Goal: Transaction & Acquisition: Purchase product/service

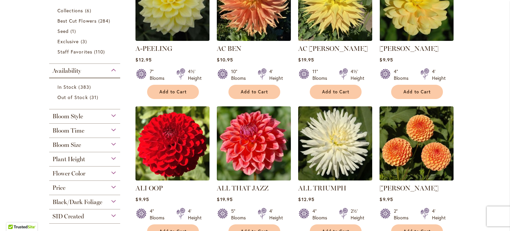
scroll to position [199, 0]
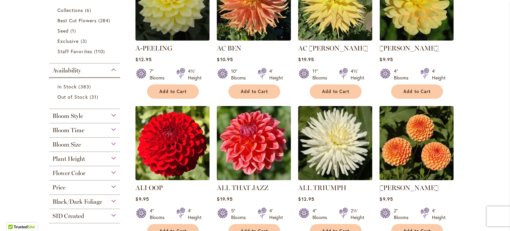
click at [93, 146] on div "Bloom Size" at bounding box center [84, 142] width 71 height 11
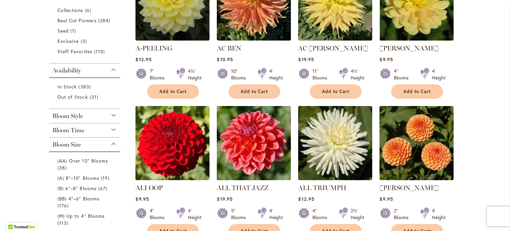
scroll to position [336, 0]
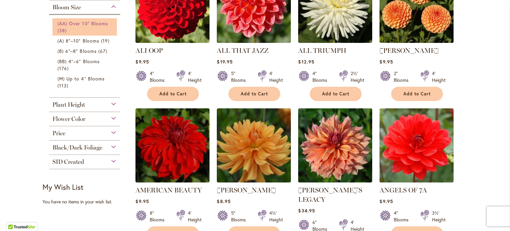
click at [91, 27] on link "(AA) Over 10" Blooms 38 items" at bounding box center [85, 27] width 56 height 14
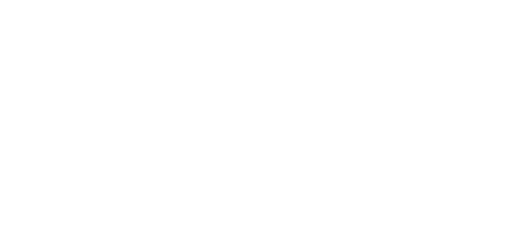
click at [82, 40] on body at bounding box center [255, 115] width 510 height 231
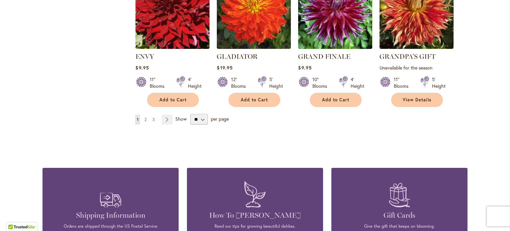
scroll to position [631, 0]
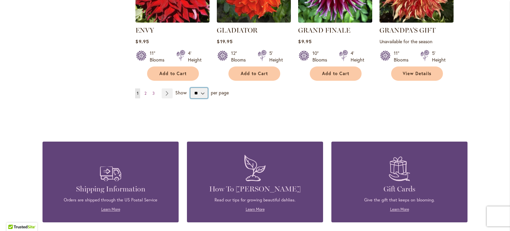
click at [200, 94] on select "** ** ** **" at bounding box center [199, 93] width 18 height 11
select select "**"
click at [190, 88] on select "** ** ** **" at bounding box center [199, 93] width 18 height 11
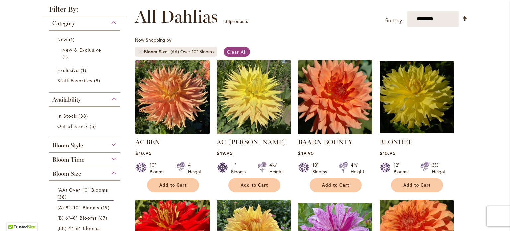
scroll to position [136, 0]
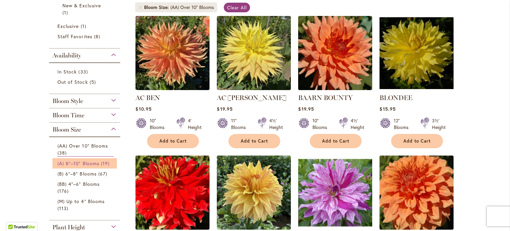
click at [82, 162] on span "(A) 8"–10" Blooms" at bounding box center [78, 163] width 42 height 6
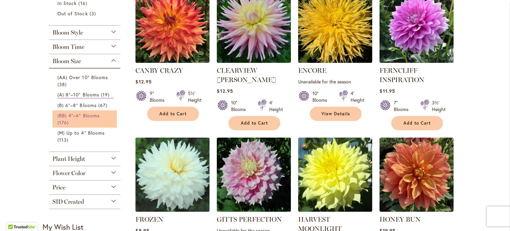
scroll to position [166, 0]
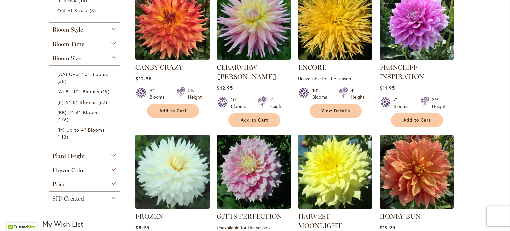
click at [111, 55] on div "Bloom Size" at bounding box center [84, 56] width 71 height 11
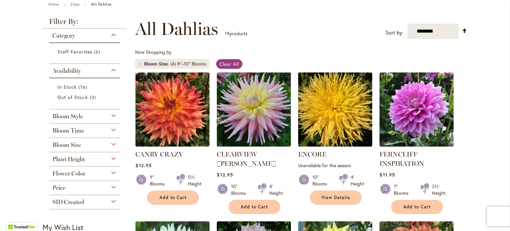
scroll to position [66, 0]
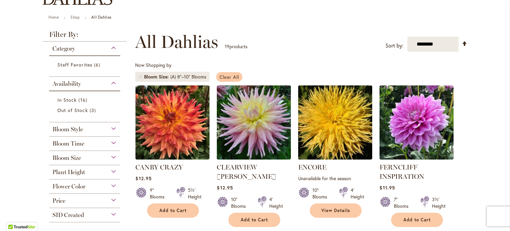
click at [231, 74] on span "Clear All" at bounding box center [229, 77] width 20 height 6
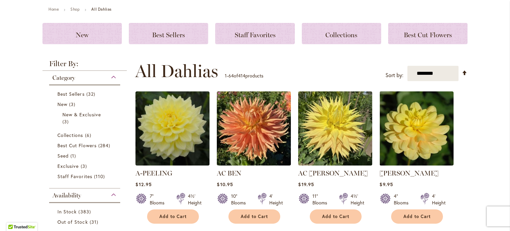
scroll to position [107, 0]
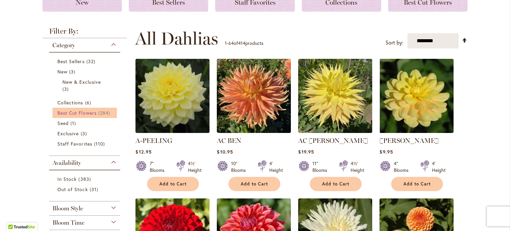
click at [74, 113] on span "Best Cut Flowers" at bounding box center [76, 113] width 39 height 6
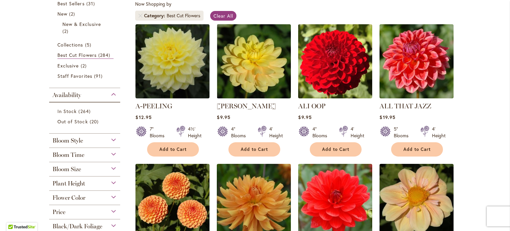
scroll to position [166, 0]
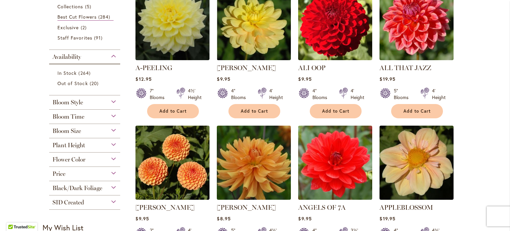
click at [74, 128] on span "Bloom Size" at bounding box center [66, 130] width 29 height 7
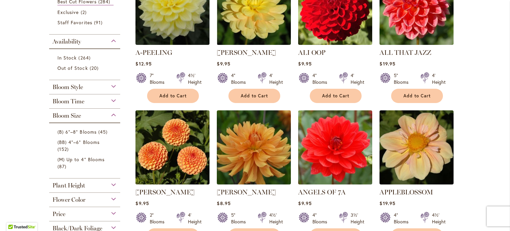
scroll to position [232, 0]
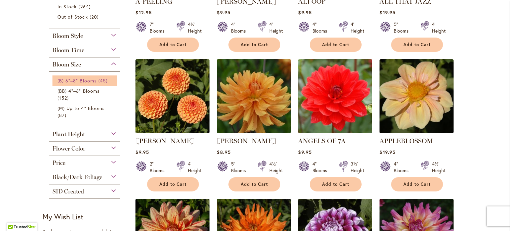
click at [84, 79] on span "(B) 6"–8" Blooms" at bounding box center [76, 80] width 39 height 6
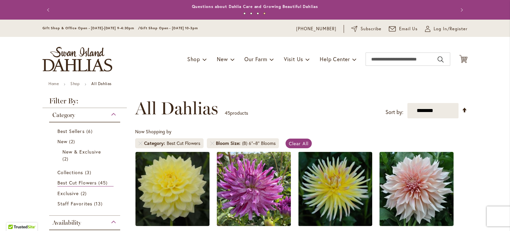
click at [266, 145] on div "(B) 6"–8" Blooms" at bounding box center [259, 143] width 34 height 7
click at [303, 143] on span "Clear All" at bounding box center [299, 143] width 20 height 6
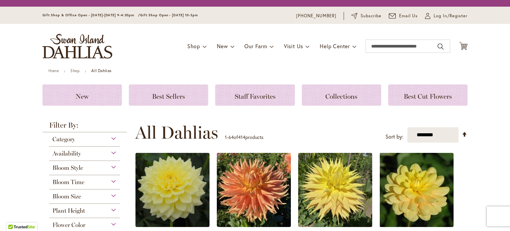
click at [81, 138] on div "Category" at bounding box center [84, 137] width 71 height 11
click at [113, 137] on div "Category" at bounding box center [84, 137] width 71 height 11
click at [109, 139] on div "Category" at bounding box center [84, 137] width 71 height 11
click at [317, 72] on ul "Home Shop All Dahlias" at bounding box center [254, 71] width 413 height 6
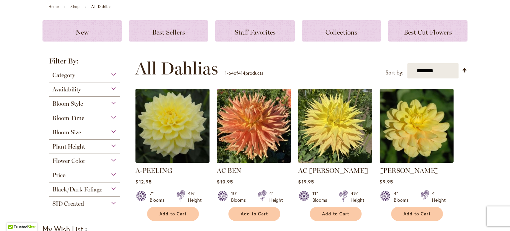
scroll to position [66, 0]
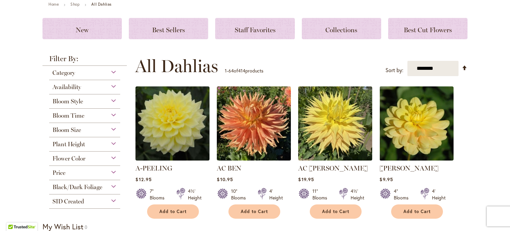
click at [63, 101] on span "Bloom Style" at bounding box center [67, 101] width 31 height 7
click at [110, 85] on div "Availability" at bounding box center [84, 85] width 71 height 11
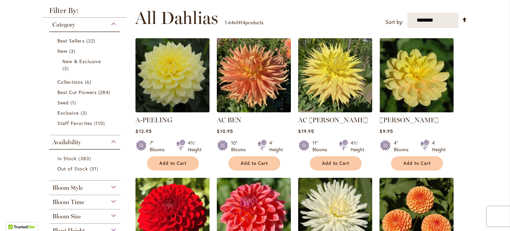
scroll to position [41, 0]
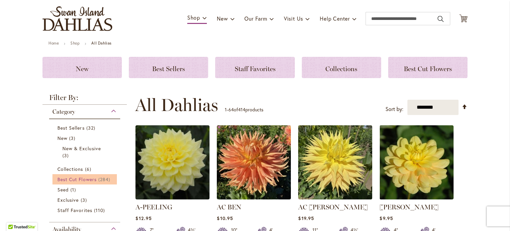
click at [98, 182] on span "284 items" at bounding box center [105, 179] width 14 height 7
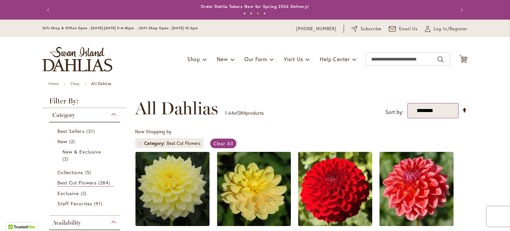
click at [445, 113] on select "**********" at bounding box center [432, 110] width 51 height 15
select select "*****"
click at [407, 103] on select "**********" at bounding box center [432, 110] width 51 height 15
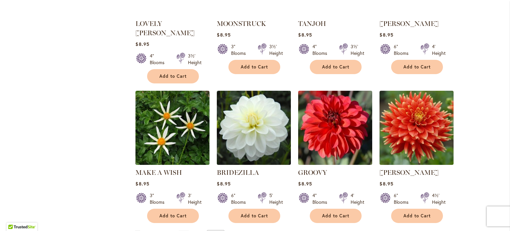
scroll to position [2225, 0]
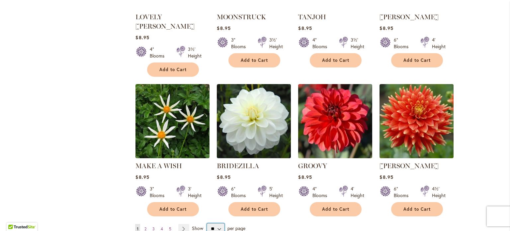
click at [216, 223] on select "** ** ** **" at bounding box center [216, 228] width 18 height 11
click at [207, 223] on select "** ** ** **" at bounding box center [216, 228] width 18 height 11
click at [181, 224] on link "Page Next" at bounding box center [183, 229] width 11 height 10
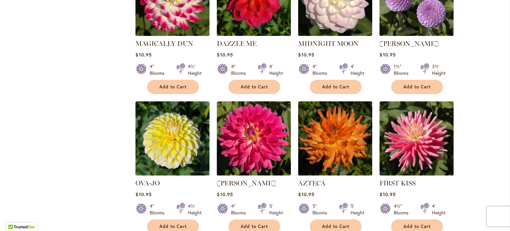
scroll to position [2261, 0]
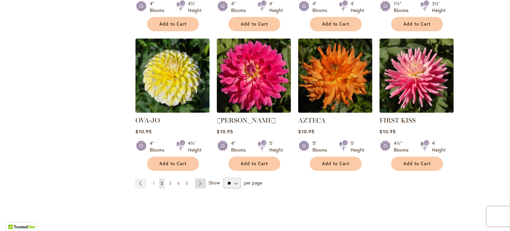
click at [196, 178] on link "Page Next" at bounding box center [200, 183] width 11 height 10
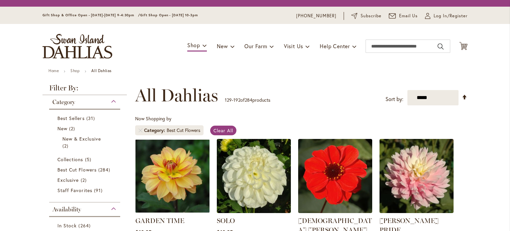
scroll to position [103, 0]
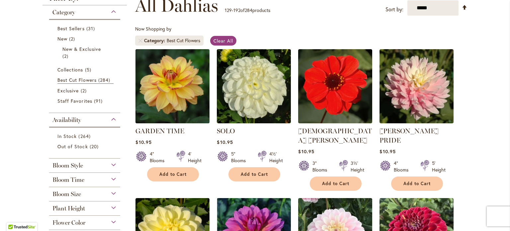
click at [173, 91] on img at bounding box center [173, 86] width 78 height 78
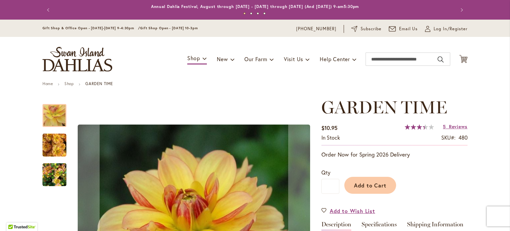
click at [57, 144] on img "GARDEN TIME" at bounding box center [54, 145] width 24 height 24
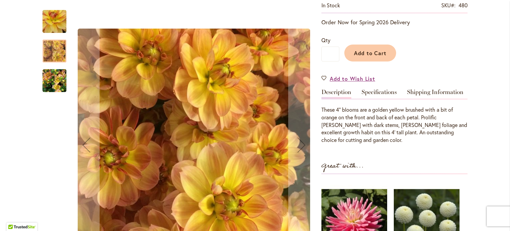
scroll to position [133, 0]
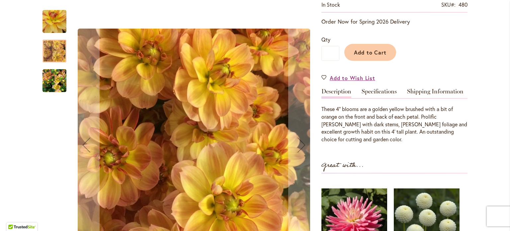
click at [48, 85] on img "GARDEN TIME" at bounding box center [54, 81] width 24 height 32
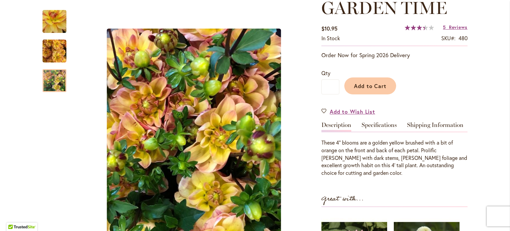
scroll to position [100, 0]
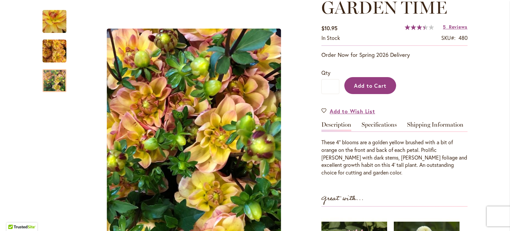
click at [366, 82] on span "Add to Cart" at bounding box center [370, 85] width 33 height 7
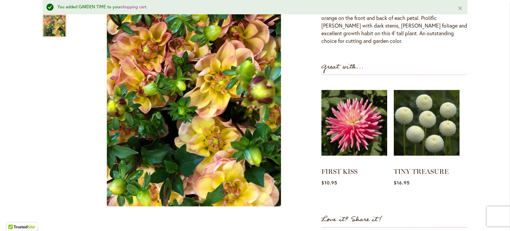
scroll to position [250, 0]
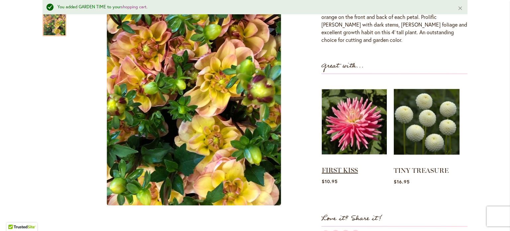
click at [336, 168] on link "FIRST KISS" at bounding box center [340, 170] width 36 height 8
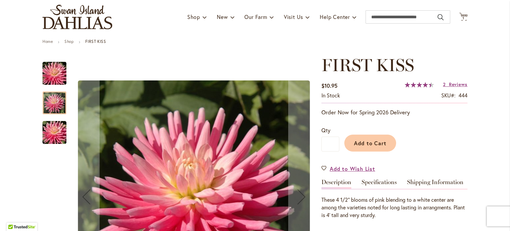
scroll to position [66, 0]
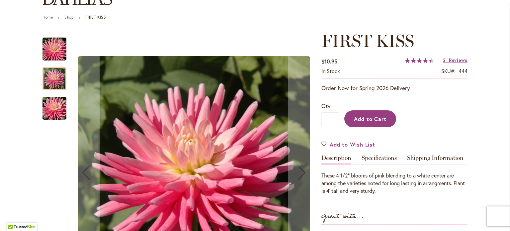
click at [370, 118] on span "Add to Cart" at bounding box center [370, 118] width 33 height 7
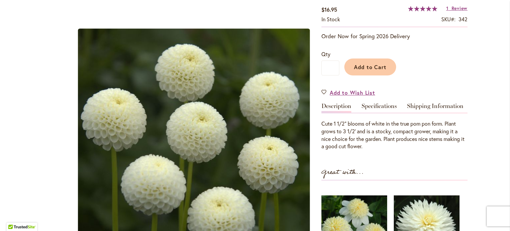
scroll to position [100, 0]
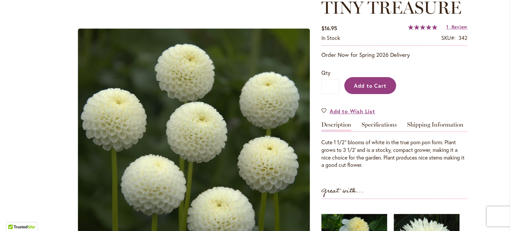
click at [371, 85] on span "Add to Cart" at bounding box center [370, 85] width 33 height 7
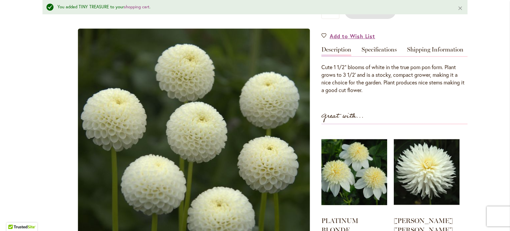
scroll to position [216, 0]
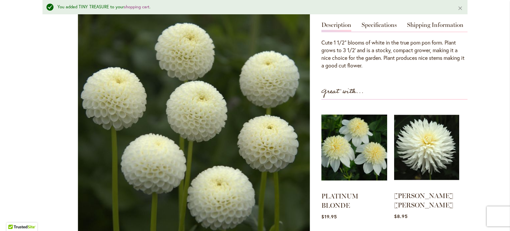
click at [435, 150] on img at bounding box center [426, 147] width 65 height 81
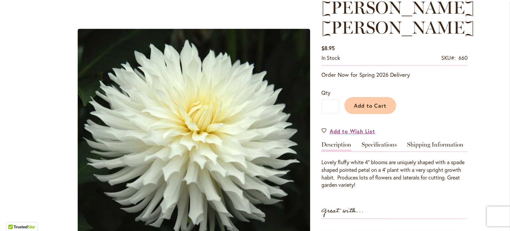
scroll to position [133, 0]
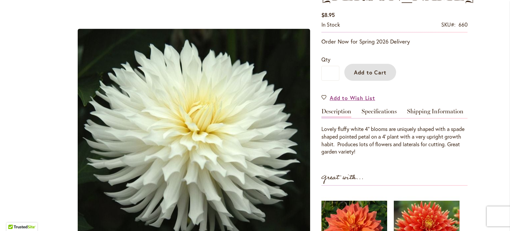
click at [365, 69] on span "Add to Cart" at bounding box center [370, 72] width 33 height 7
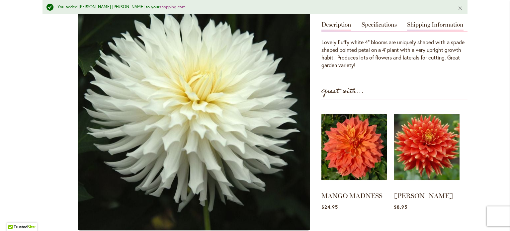
scroll to position [250, 0]
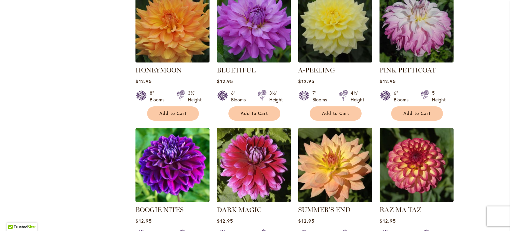
scroll to position [764, 0]
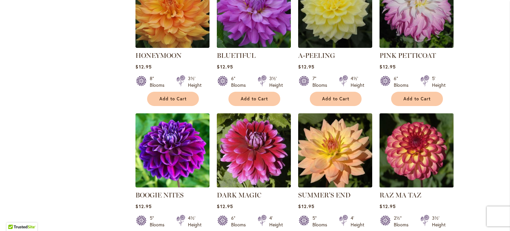
click at [405, 139] on img at bounding box center [417, 150] width 78 height 78
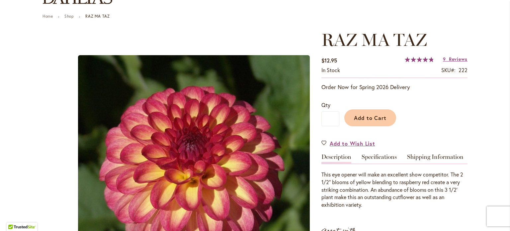
scroll to position [66, 0]
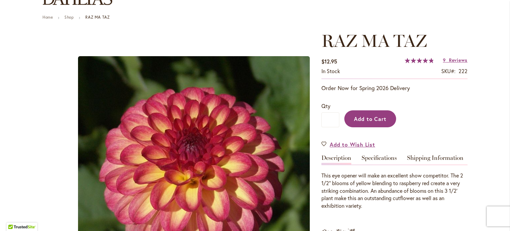
click at [358, 118] on span "Add to Cart" at bounding box center [370, 118] width 33 height 7
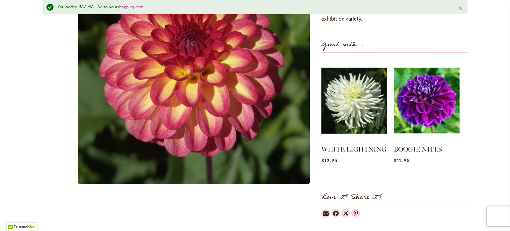
scroll to position [299, 0]
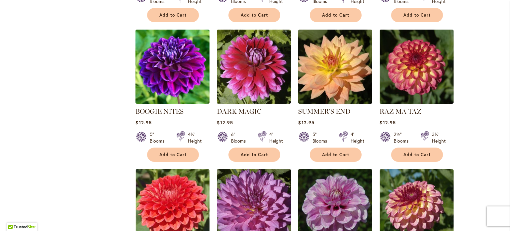
scroll to position [830, 0]
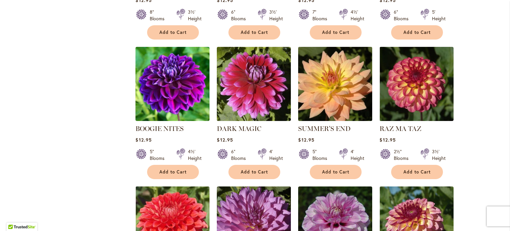
click at [337, 65] on img at bounding box center [335, 84] width 78 height 78
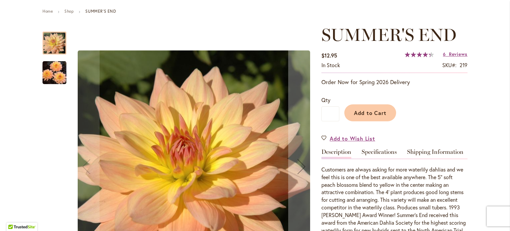
scroll to position [66, 0]
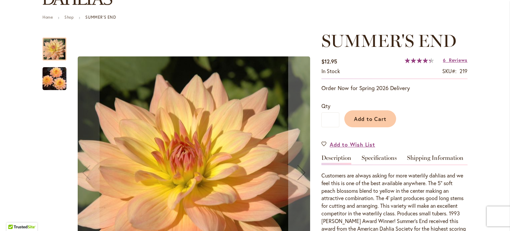
click at [55, 85] on img "SUMMER'S END" at bounding box center [54, 78] width 24 height 24
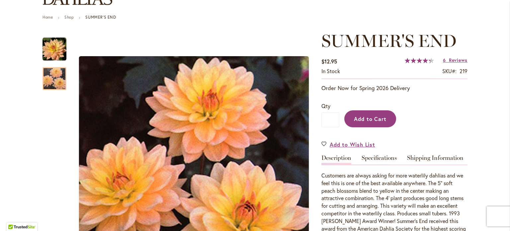
click at [380, 118] on span "Add to Cart" at bounding box center [370, 118] width 33 height 7
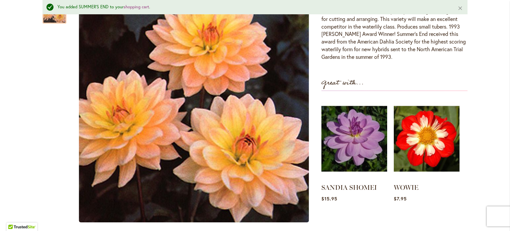
scroll to position [299, 0]
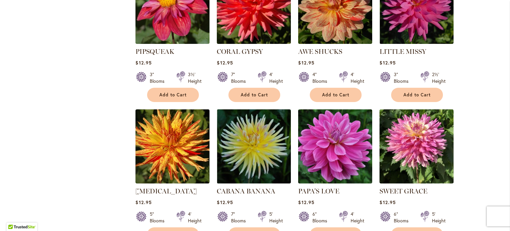
scroll to position [1494, 0]
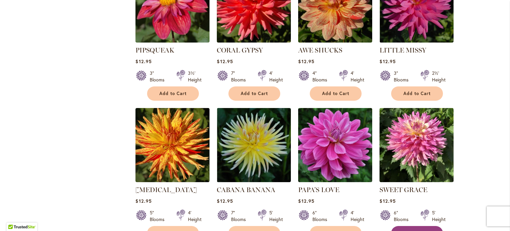
click at [416, 230] on span "Add to Cart" at bounding box center [416, 233] width 27 height 6
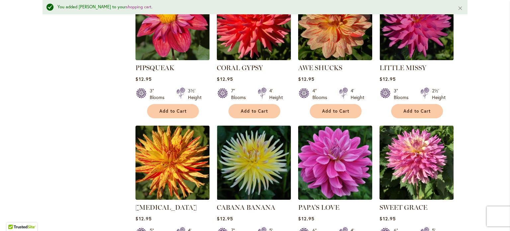
scroll to position [1511, 0]
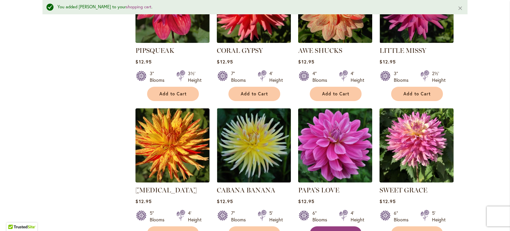
click at [343, 230] on span "Add to Cart" at bounding box center [335, 233] width 27 height 6
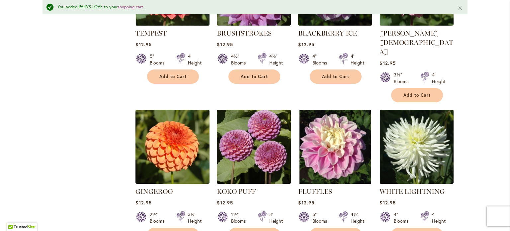
scroll to position [1080, 0]
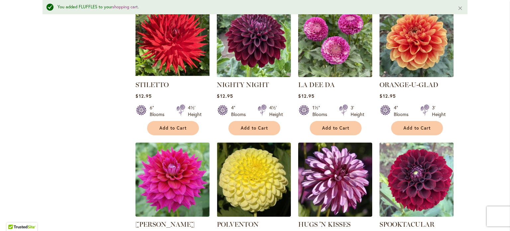
scroll to position [1976, 0]
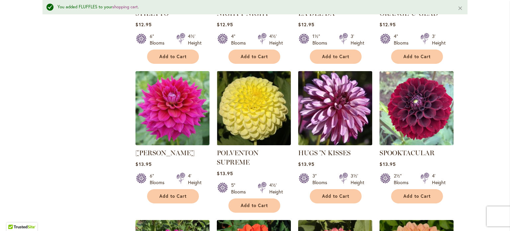
click at [333, 69] on img at bounding box center [335, 108] width 78 height 78
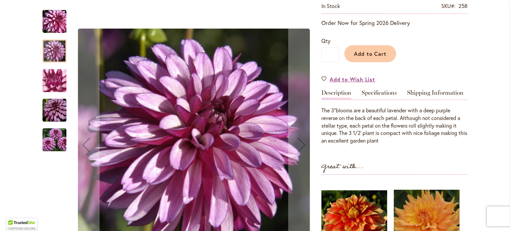
scroll to position [133, 0]
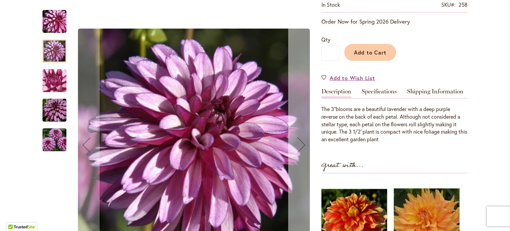
click at [297, 148] on div "Next" at bounding box center [301, 144] width 27 height 27
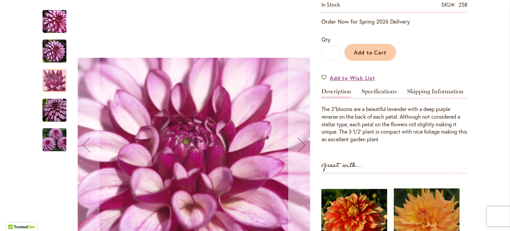
click at [297, 148] on div "Next" at bounding box center [301, 144] width 27 height 27
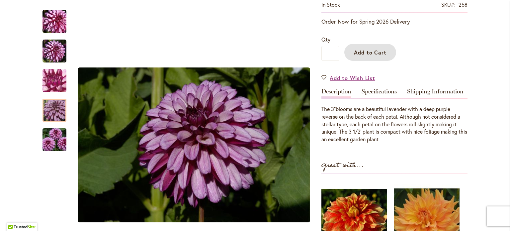
click at [364, 50] on span "Add to Cart" at bounding box center [370, 52] width 33 height 7
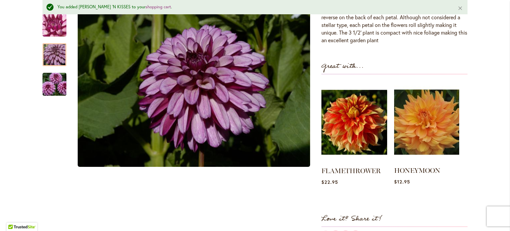
scroll to position [250, 0]
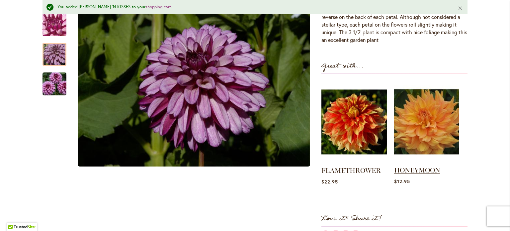
click at [412, 168] on link "HONEYMOON" at bounding box center [417, 170] width 46 height 8
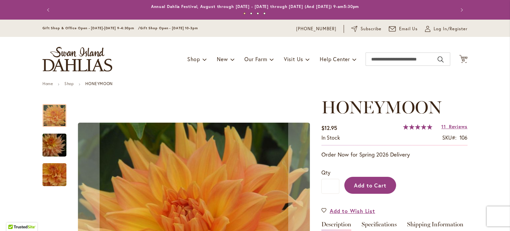
click at [365, 183] on span "Add to Cart" at bounding box center [370, 185] width 33 height 7
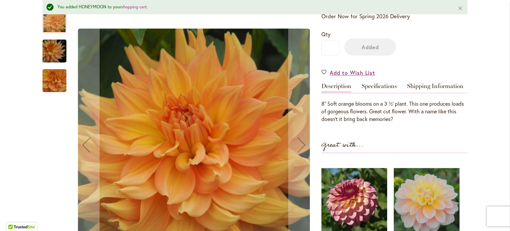
scroll to position [250, 0]
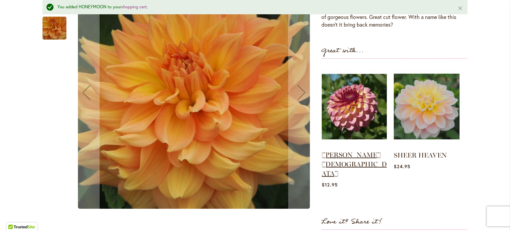
click at [329, 156] on link "[PERSON_NAME][DEMOGRAPHIC_DATA]" at bounding box center [354, 164] width 65 height 27
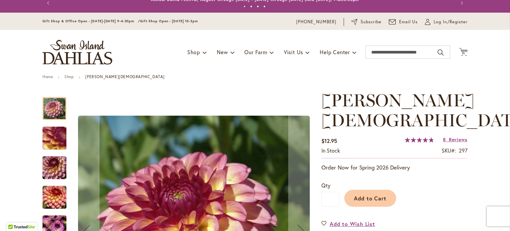
scroll to position [133, 0]
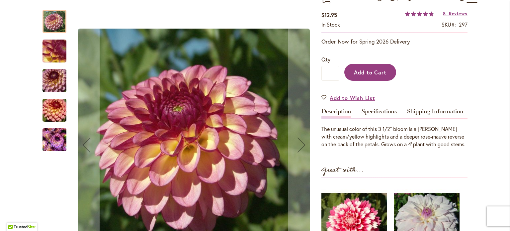
click at [360, 69] on span "Add to Cart" at bounding box center [370, 72] width 33 height 7
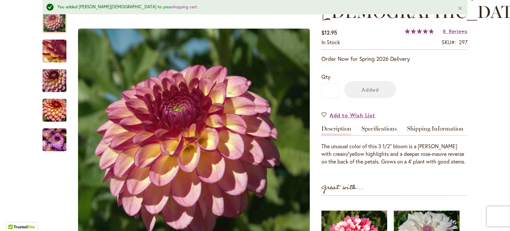
scroll to position [150, 0]
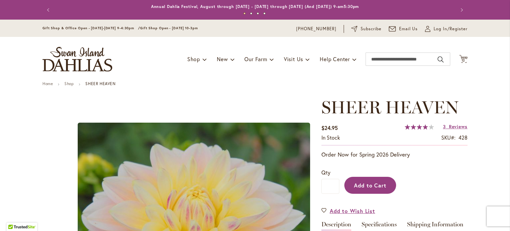
click at [363, 183] on span "Add to Cart" at bounding box center [370, 185] width 33 height 7
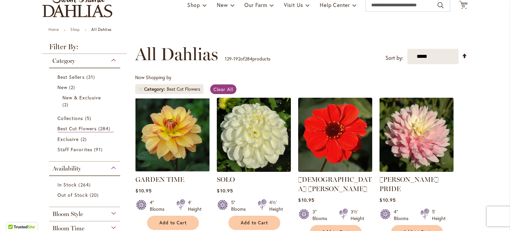
scroll to position [133, 0]
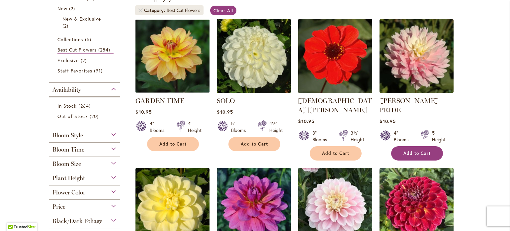
click at [408, 146] on button "Add to Cart" at bounding box center [417, 153] width 52 height 14
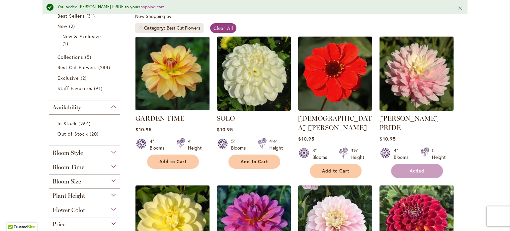
scroll to position [150, 0]
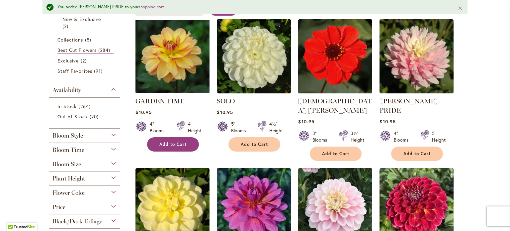
click at [164, 144] on span "Add to Cart" at bounding box center [172, 144] width 27 height 6
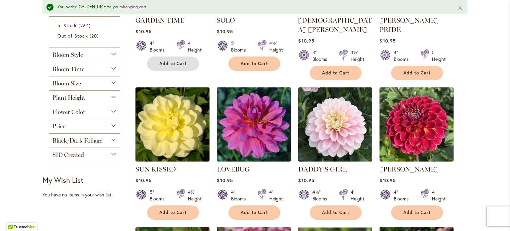
scroll to position [232, 0]
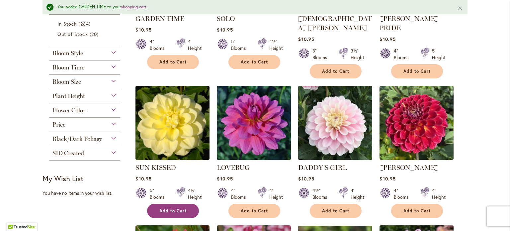
click at [159, 208] on span "Add to Cart" at bounding box center [172, 211] width 27 height 6
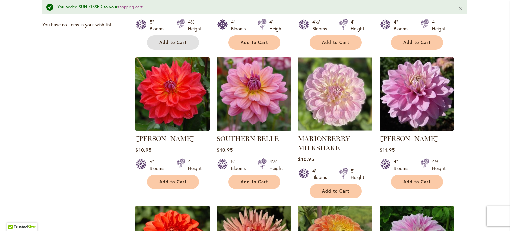
scroll to position [432, 0]
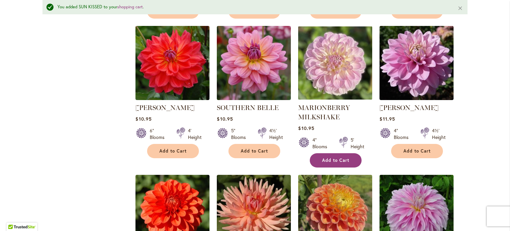
click at [324, 157] on span "Add to Cart" at bounding box center [335, 160] width 27 height 6
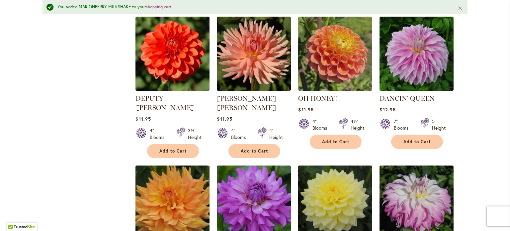
scroll to position [598, 0]
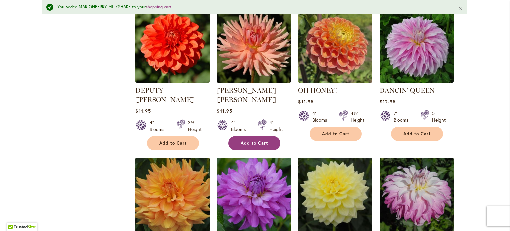
click at [251, 136] on button "Add to Cart" at bounding box center [254, 143] width 52 height 14
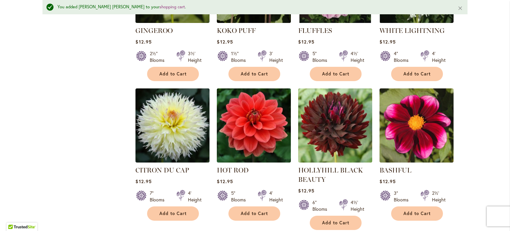
scroll to position [1228, 0]
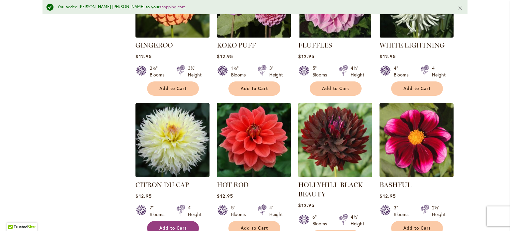
click at [166, 221] on button "Add to Cart" at bounding box center [173, 228] width 52 height 14
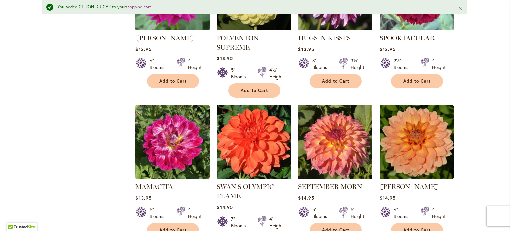
scroll to position [2092, 0]
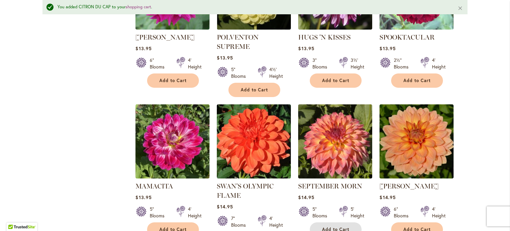
click at [331, 226] on span "Add to Cart" at bounding box center [335, 229] width 27 height 6
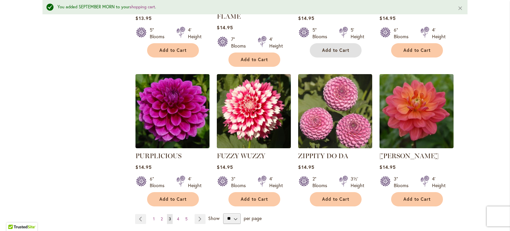
scroll to position [2291, 0]
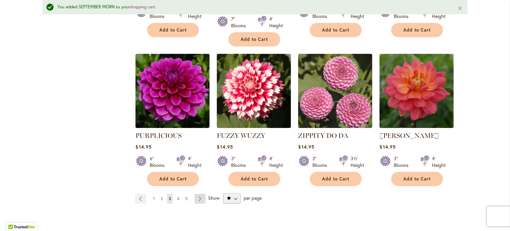
click at [197, 194] on link "Page Next" at bounding box center [200, 199] width 11 height 10
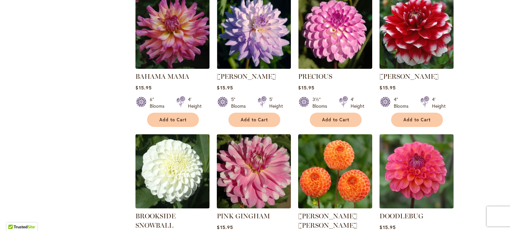
scroll to position [498, 0]
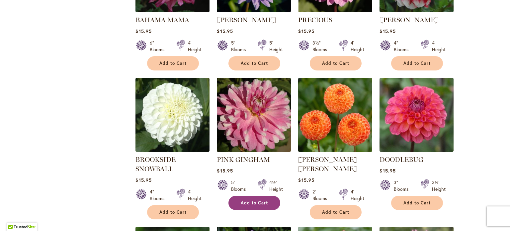
click at [251, 200] on span "Add to Cart" at bounding box center [254, 203] width 27 height 6
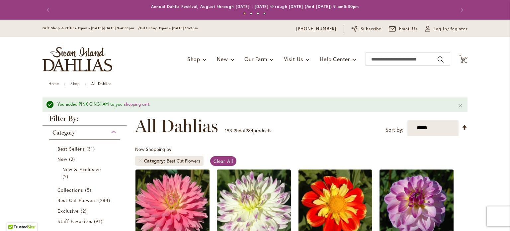
scroll to position [166, 0]
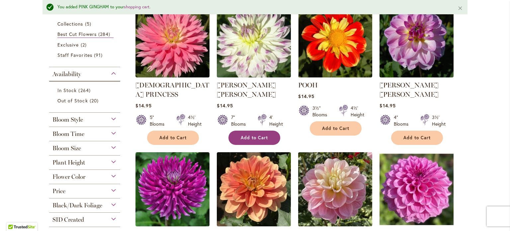
click at [246, 135] on span "Add to Cart" at bounding box center [254, 138] width 27 height 6
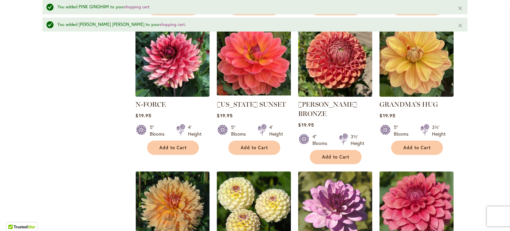
scroll to position [2209, 0]
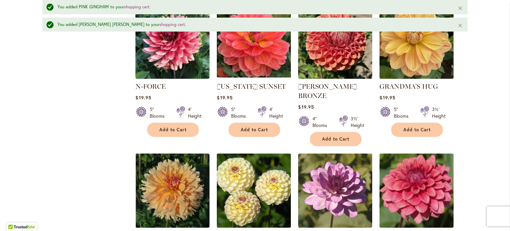
click at [258, 152] on img at bounding box center [254, 191] width 78 height 78
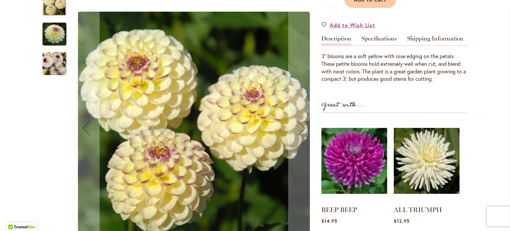
scroll to position [166, 0]
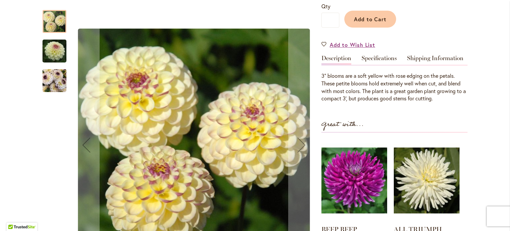
click at [53, 84] on img "CHERISH" at bounding box center [54, 81] width 24 height 32
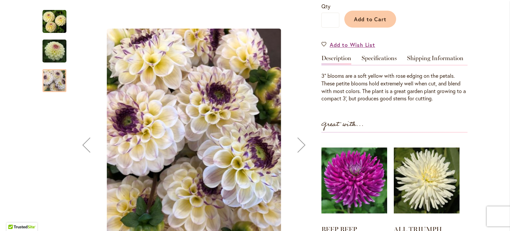
click at [55, 51] on img "CHERISH" at bounding box center [55, 51] width 48 height 32
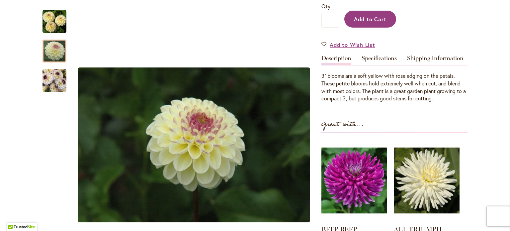
click at [378, 20] on span "Add to Cart" at bounding box center [370, 19] width 33 height 7
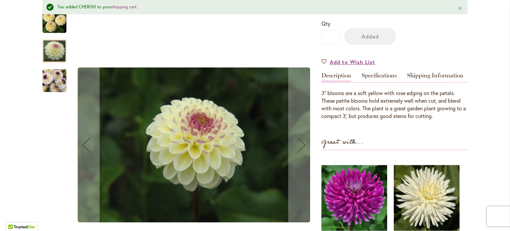
scroll to position [183, 0]
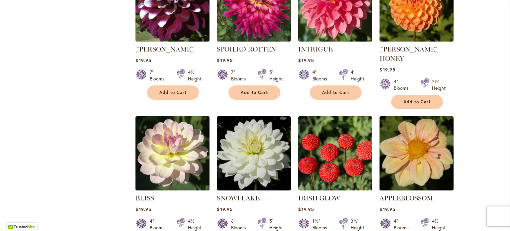
scroll to position [1793, 0]
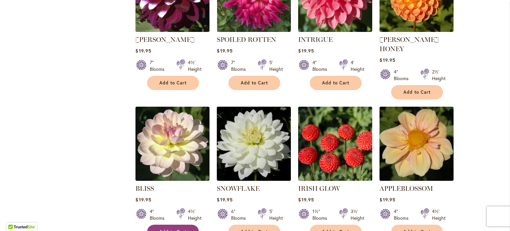
click at [181, 229] on span "Add to Cart" at bounding box center [172, 232] width 27 height 6
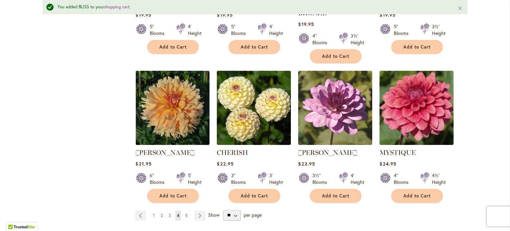
scroll to position [2275, 0]
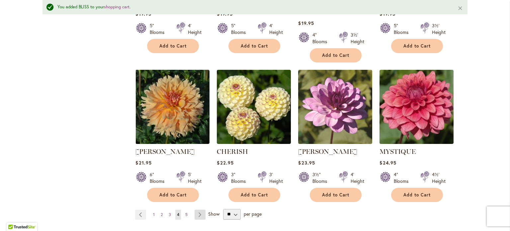
click at [196, 210] on link "Page Next" at bounding box center [200, 215] width 11 height 10
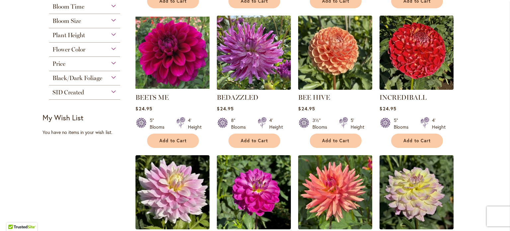
scroll to position [299, 0]
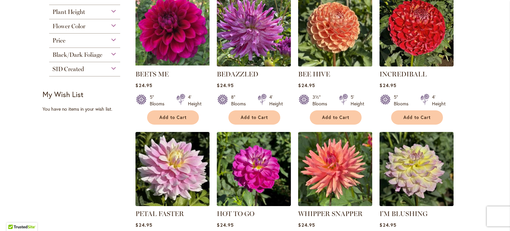
click at [326, 34] on img at bounding box center [335, 29] width 78 height 78
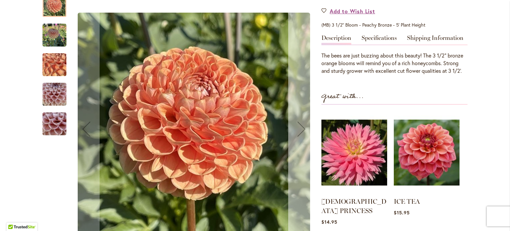
scroll to position [199, 0]
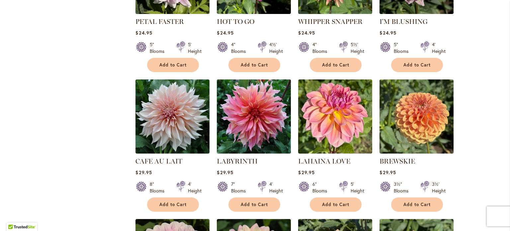
scroll to position [531, 0]
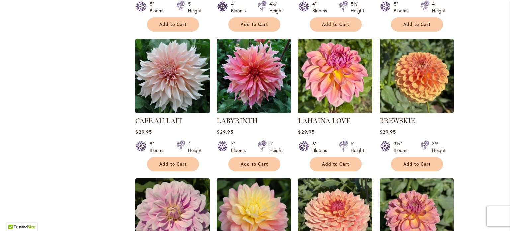
click at [181, 86] on img at bounding box center [173, 76] width 78 height 78
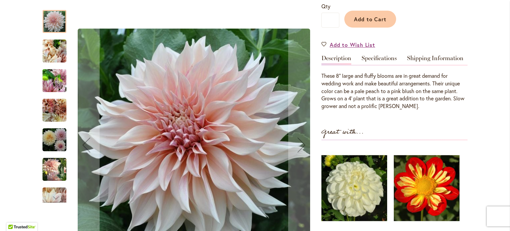
scroll to position [166, 0]
click at [54, 51] on img "Café Au Lait" at bounding box center [54, 51] width 24 height 32
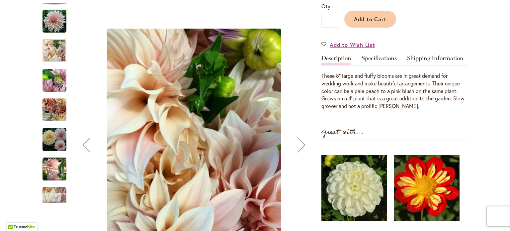
click at [50, 83] on img "Café Au Lait" at bounding box center [54, 80] width 24 height 32
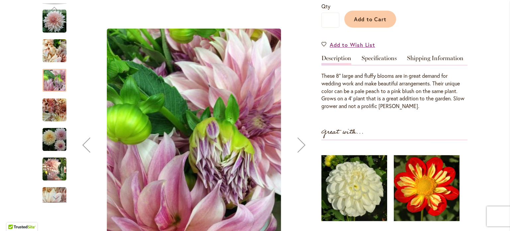
click at [48, 111] on img "Café Au Lait" at bounding box center [54, 110] width 24 height 24
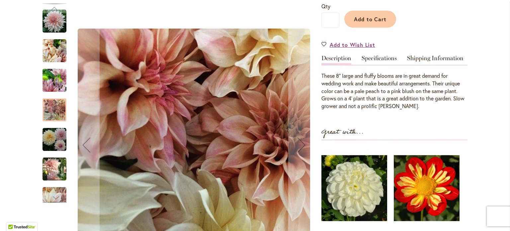
click at [53, 144] on img "Café Au Lait" at bounding box center [54, 139] width 24 height 24
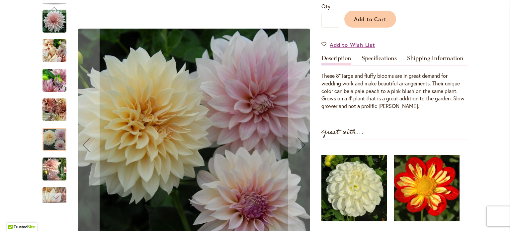
click at [50, 171] on img "Café Au Lait" at bounding box center [54, 168] width 24 height 25
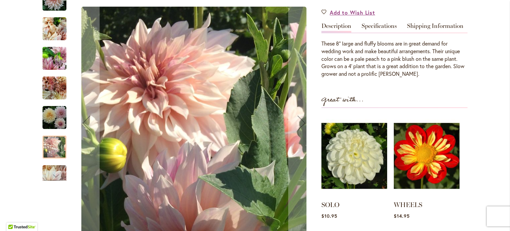
scroll to position [199, 0]
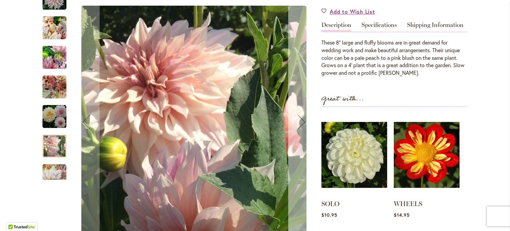
click at [299, 123] on div "Next" at bounding box center [301, 122] width 27 height 27
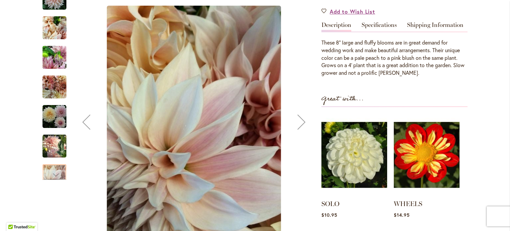
click at [299, 123] on div "Next" at bounding box center [301, 122] width 27 height 27
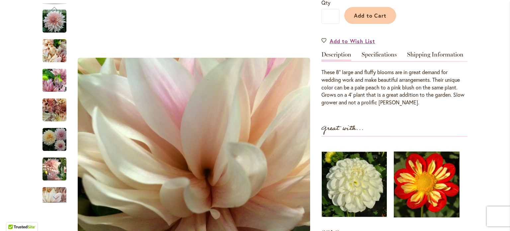
scroll to position [100, 0]
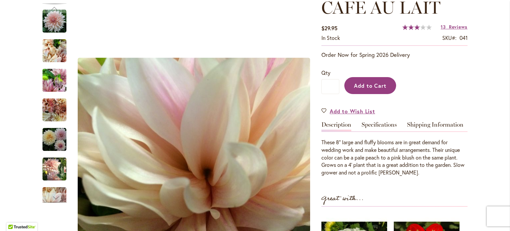
click at [363, 82] on span "Add to Cart" at bounding box center [370, 85] width 33 height 7
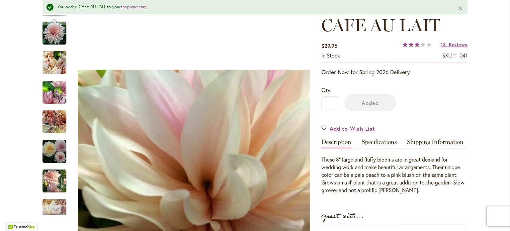
scroll to position [117, 0]
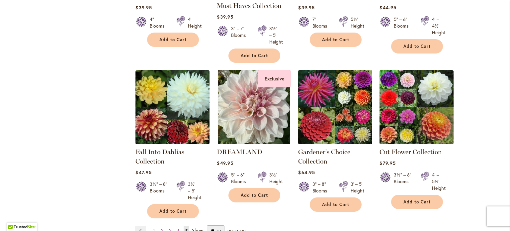
scroll to position [933, 0]
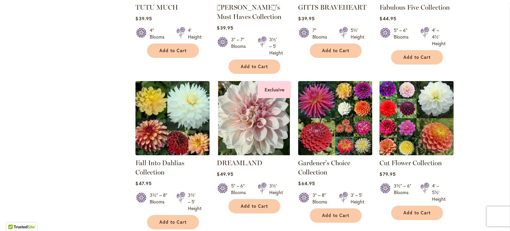
click at [406, 134] on img at bounding box center [417, 118] width 78 height 78
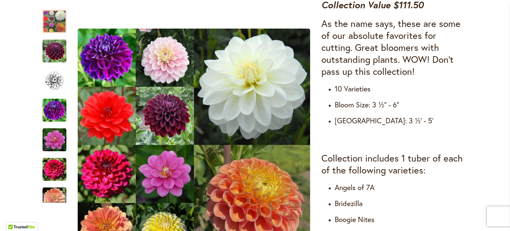
scroll to position [66, 0]
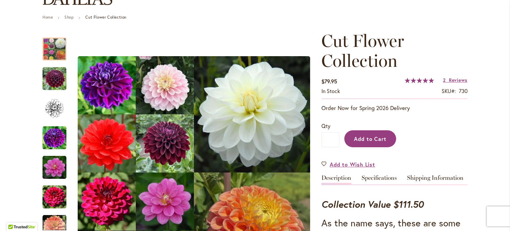
click at [374, 133] on button "Add to Cart" at bounding box center [370, 138] width 52 height 17
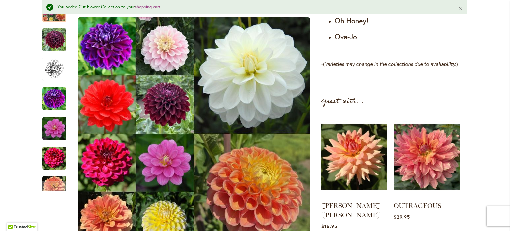
scroll to position [598, 0]
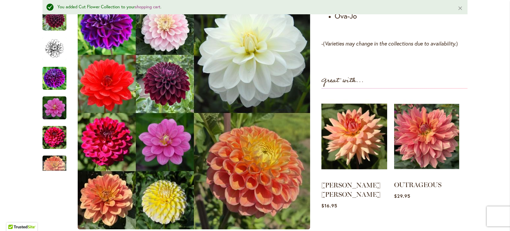
click at [426, 144] on img at bounding box center [426, 136] width 65 height 81
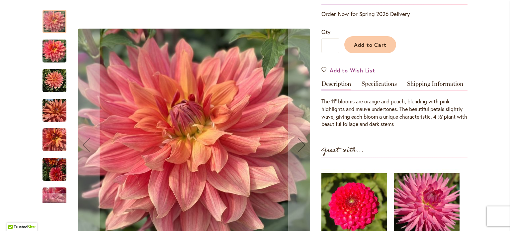
scroll to position [133, 0]
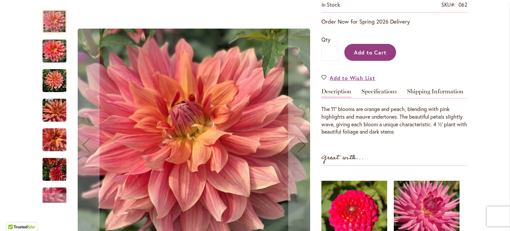
click at [366, 51] on span "Add to Cart" at bounding box center [370, 52] width 33 height 7
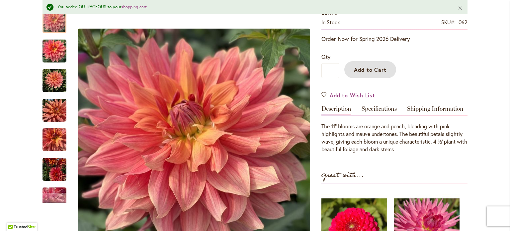
scroll to position [150, 0]
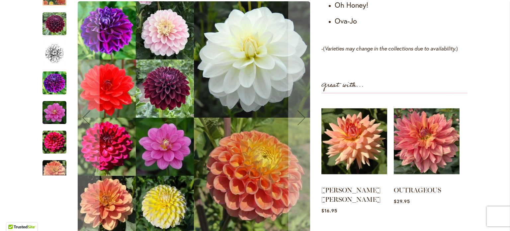
scroll to position [664, 0]
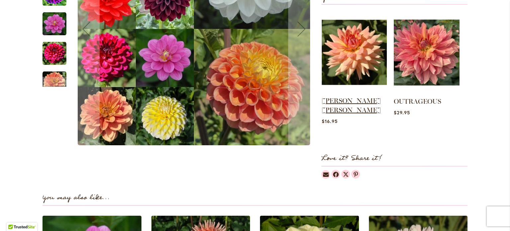
click at [333, 103] on link "[PERSON_NAME] [PERSON_NAME]" at bounding box center [351, 105] width 59 height 17
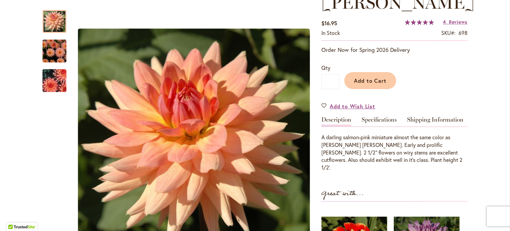
scroll to position [100, 0]
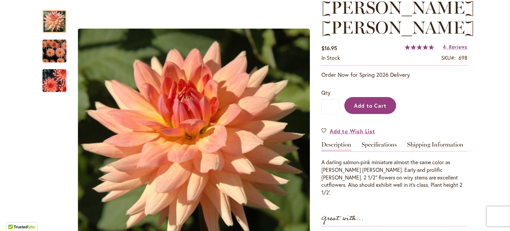
click at [369, 102] on span "Add to Cart" at bounding box center [370, 105] width 33 height 7
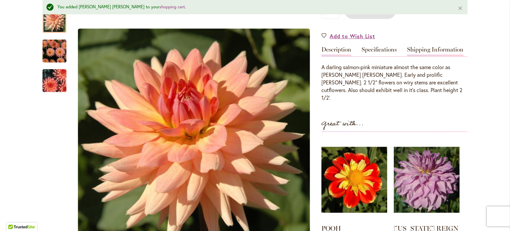
scroll to position [216, 0]
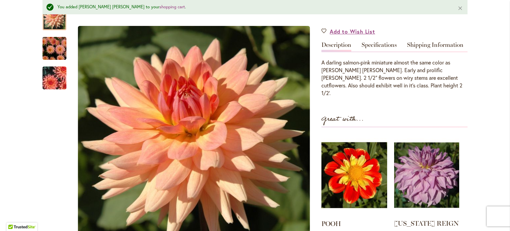
click at [427, 147] on img at bounding box center [426, 174] width 65 height 81
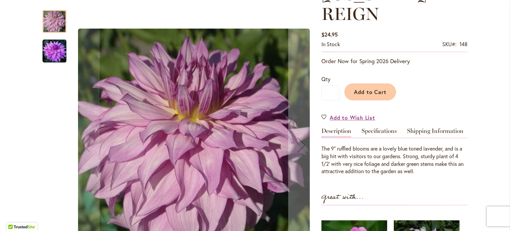
scroll to position [100, 0]
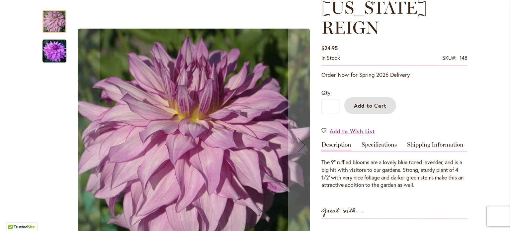
click at [371, 102] on span "Add to Cart" at bounding box center [370, 105] width 33 height 7
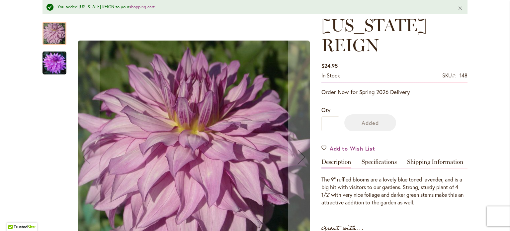
scroll to position [117, 0]
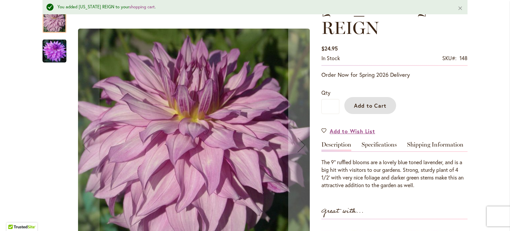
click at [51, 54] on img "OREGON REIGN" at bounding box center [54, 51] width 24 height 24
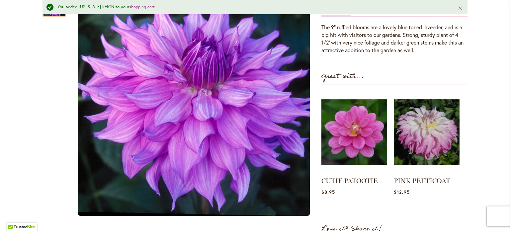
scroll to position [283, 0]
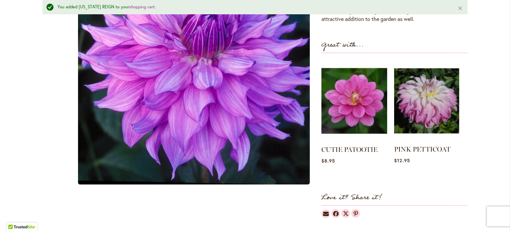
click at [432, 86] on img at bounding box center [426, 100] width 65 height 81
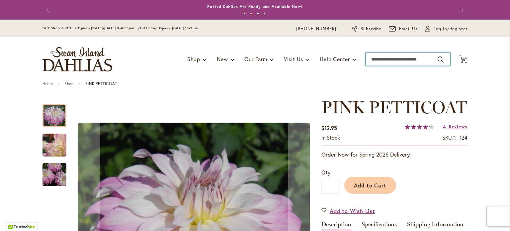
click at [408, 59] on input "Search" at bounding box center [408, 58] width 85 height 13
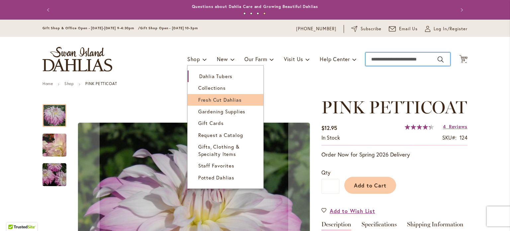
click at [210, 101] on span "Fresh Cut Dahlias" at bounding box center [219, 99] width 43 height 7
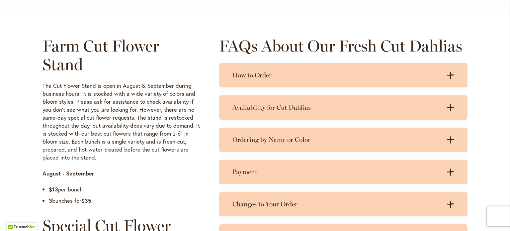
scroll to position [332, 0]
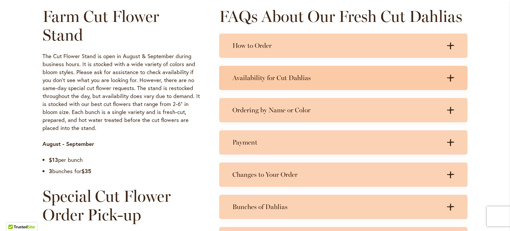
click at [289, 81] on h3 "Availability for Cut Dahlias" at bounding box center [336, 78] width 209 height 8
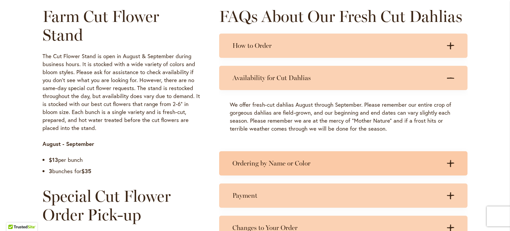
click at [306, 163] on h3 "Ordering by Name or Color" at bounding box center [336, 163] width 209 height 8
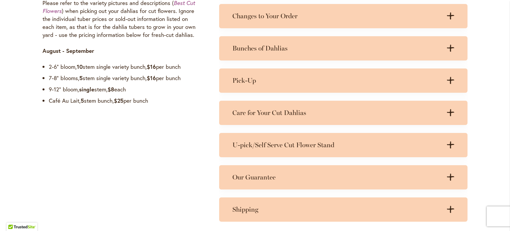
scroll to position [631, 0]
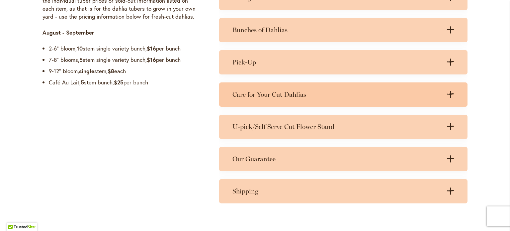
click at [294, 95] on h3 "Care for Your Cut Dahlias" at bounding box center [336, 94] width 209 height 8
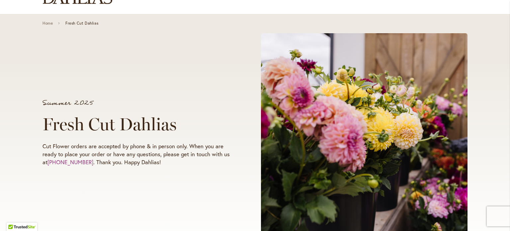
scroll to position [100, 0]
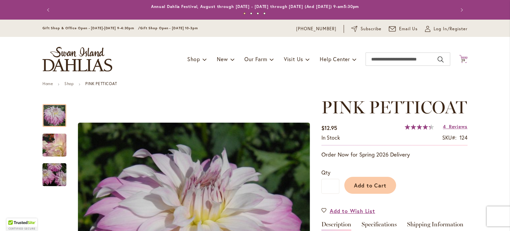
click at [461, 61] on span "29" at bounding box center [463, 60] width 5 height 4
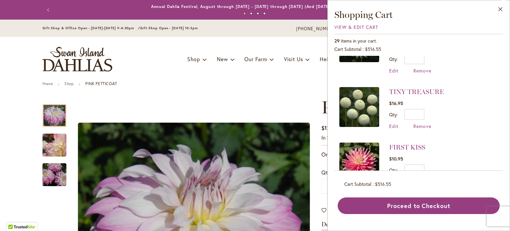
scroll to position [1436, 0]
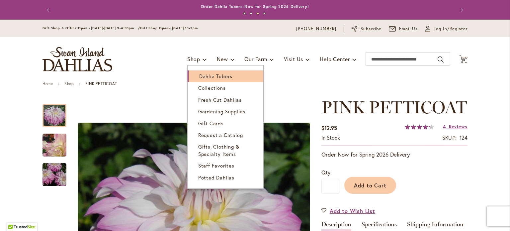
click at [204, 77] on span "Dahlia Tubers" at bounding box center [215, 76] width 33 height 7
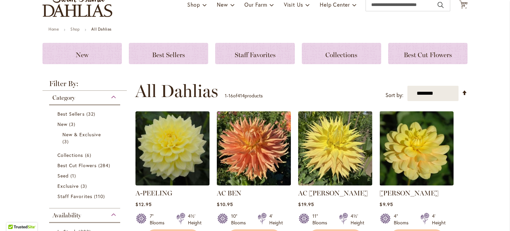
scroll to position [100, 0]
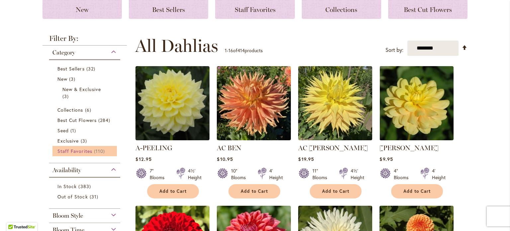
click at [75, 151] on span "Staff Favorites" at bounding box center [74, 151] width 35 height 6
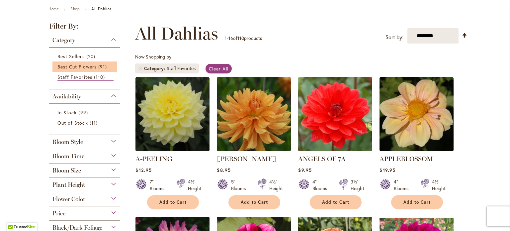
scroll to position [66, 0]
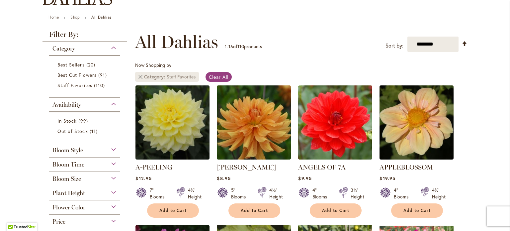
click at [138, 76] on link "Remove Category Staff Favorites" at bounding box center [140, 77] width 4 height 4
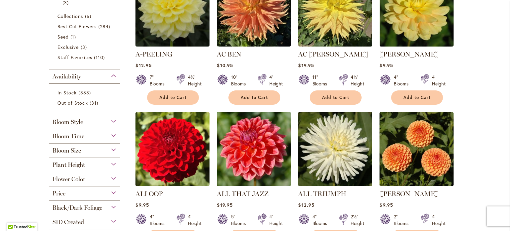
scroll to position [199, 0]
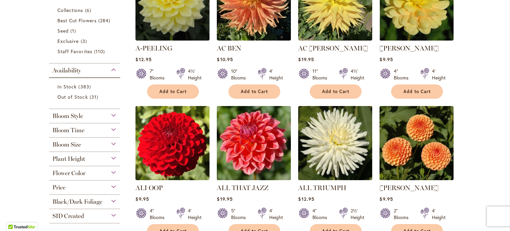
click at [113, 68] on div "Availability" at bounding box center [84, 68] width 71 height 11
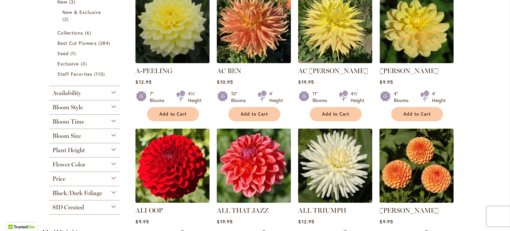
scroll to position [133, 0]
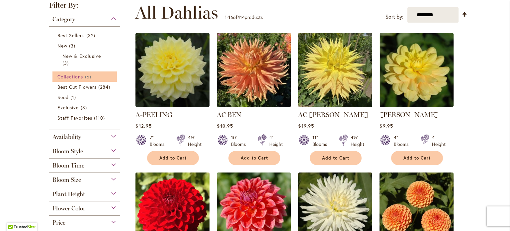
click at [68, 78] on span "Collections" at bounding box center [70, 76] width 26 height 6
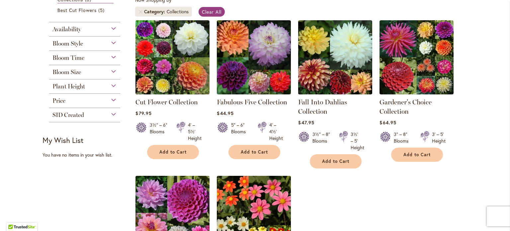
scroll to position [100, 0]
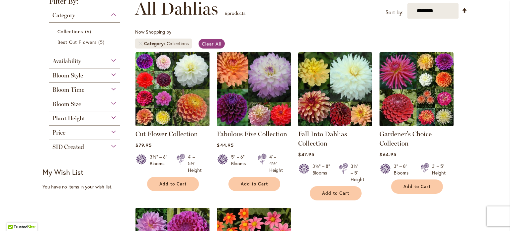
click at [260, 94] on img at bounding box center [254, 89] width 78 height 78
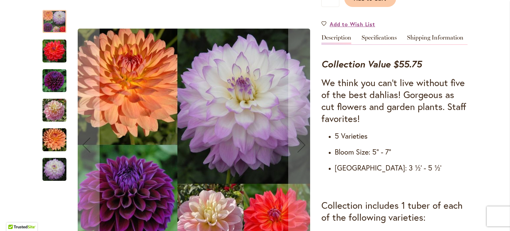
scroll to position [232, 0]
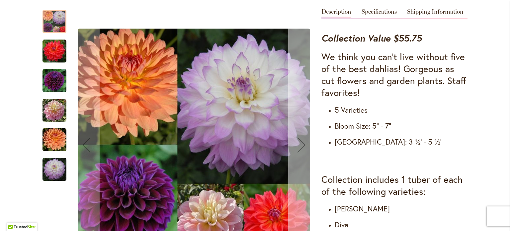
click at [300, 146] on div "Next" at bounding box center [301, 144] width 27 height 27
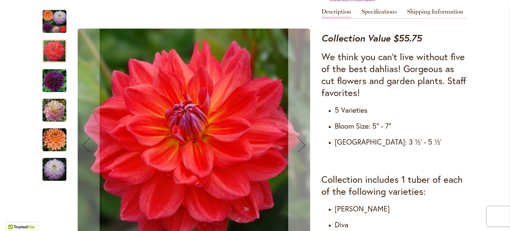
click at [300, 146] on div "Next" at bounding box center [301, 144] width 27 height 27
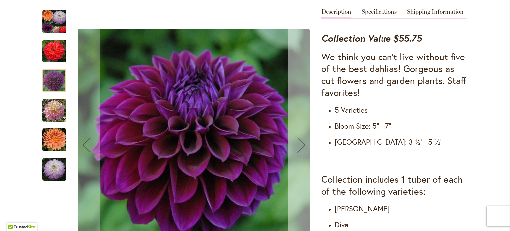
click at [300, 146] on div "Next" at bounding box center [301, 144] width 27 height 27
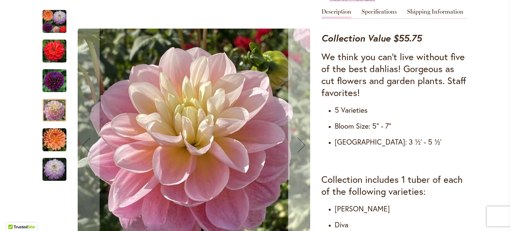
click at [300, 146] on div "Next" at bounding box center [301, 144] width 27 height 27
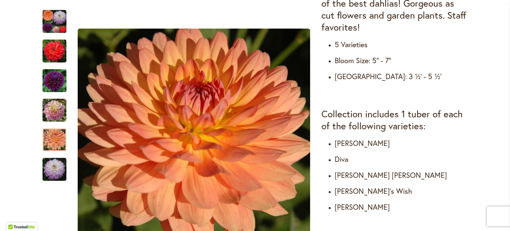
scroll to position [299, 0]
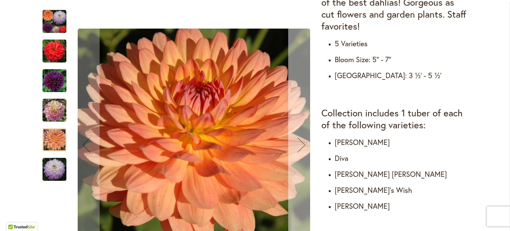
click at [298, 137] on div "Next" at bounding box center [301, 144] width 27 height 27
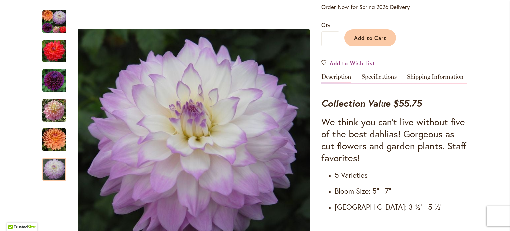
scroll to position [33, 0]
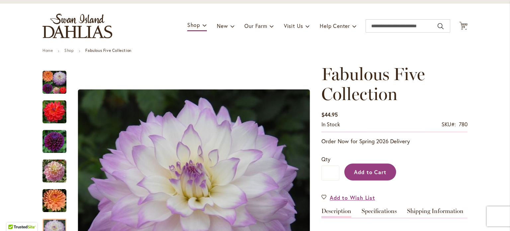
click at [361, 170] on span "Add to Cart" at bounding box center [370, 171] width 33 height 7
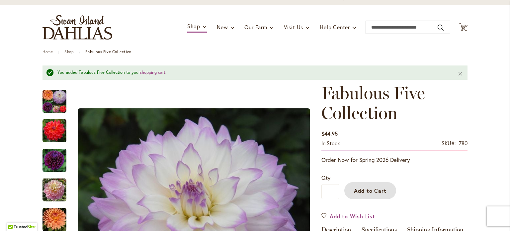
scroll to position [0, 0]
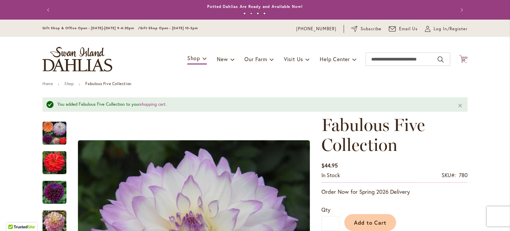
click at [461, 59] on span "30" at bounding box center [463, 60] width 5 height 4
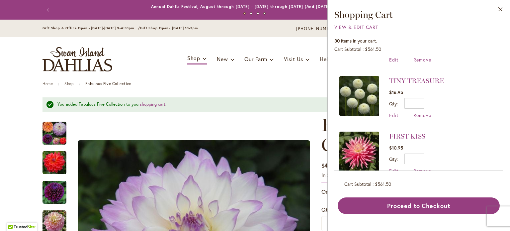
scroll to position [1491, 0]
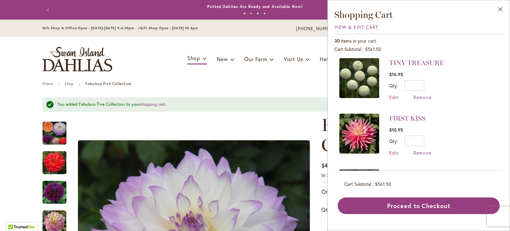
click at [264, 82] on ul "Home Shop Fabulous Five Collection" at bounding box center [254, 84] width 425 height 6
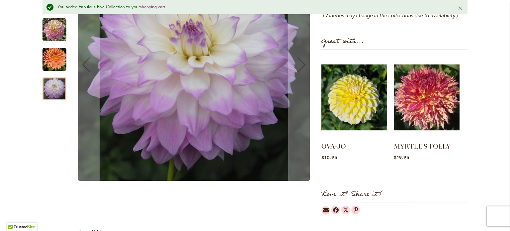
scroll to position [564, 0]
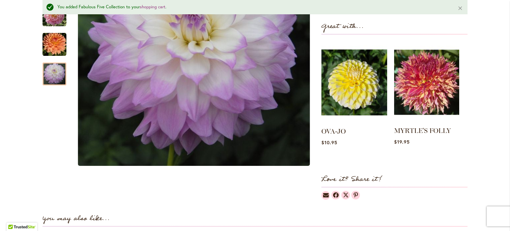
click at [433, 94] on img at bounding box center [426, 82] width 65 height 81
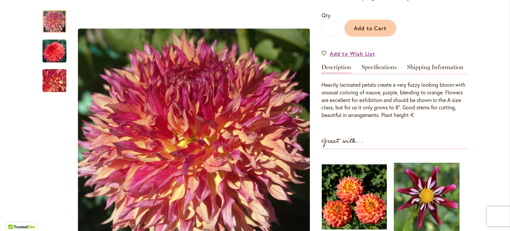
scroll to position [166, 0]
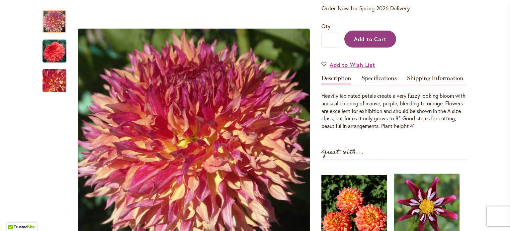
click at [375, 39] on span "Add to Cart" at bounding box center [370, 39] width 33 height 7
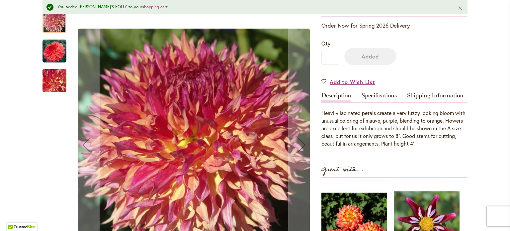
scroll to position [183, 0]
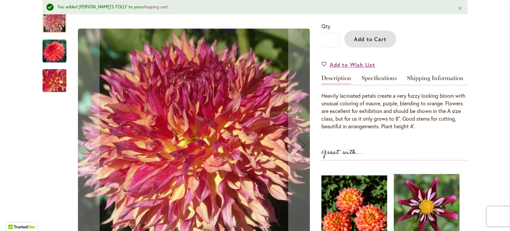
click at [53, 56] on img "MYRTLE'S FOLLY" at bounding box center [54, 51] width 24 height 24
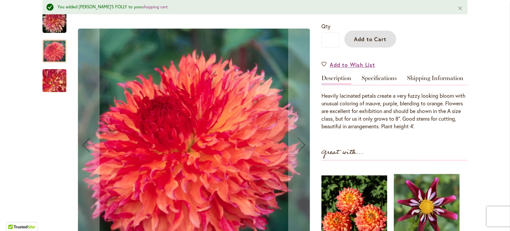
click at [54, 79] on img "MYRTLE'S FOLLY" at bounding box center [55, 81] width 48 height 36
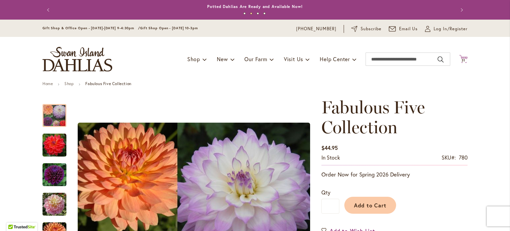
click at [462, 60] on span "31" at bounding box center [464, 60] width 4 height 4
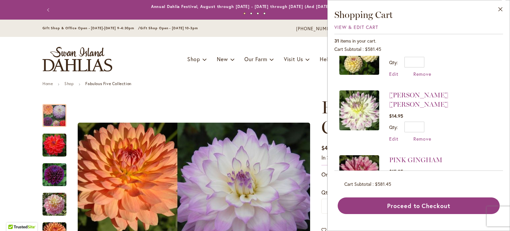
scroll to position [483, 0]
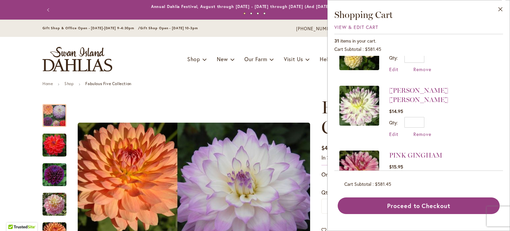
click at [268, 80] on div "Toggle Nav Shop Dahlia Tubers Collections Fresh Cut Dahlias Gardening Supplies …" at bounding box center [255, 59] width 438 height 44
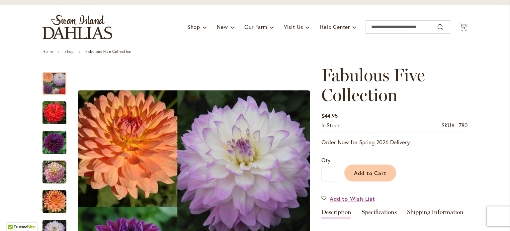
scroll to position [33, 0]
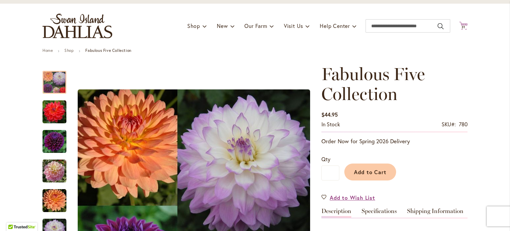
click at [462, 25] on span "31" at bounding box center [464, 27] width 4 height 4
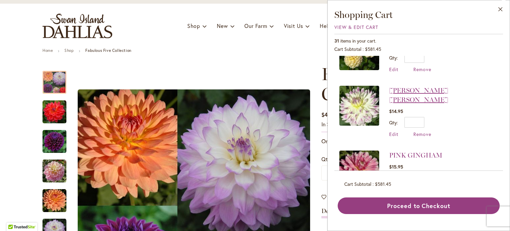
click at [432, 86] on link "[PERSON_NAME] [PERSON_NAME]" at bounding box center [418, 94] width 59 height 17
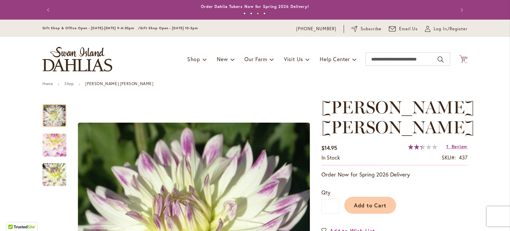
click at [461, 58] on icon at bounding box center [463, 59] width 8 height 8
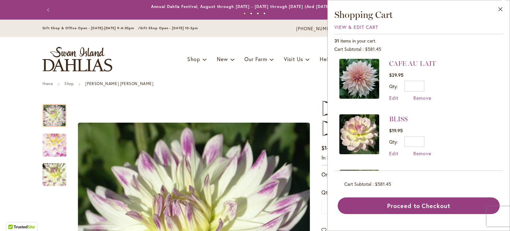
scroll to position [365, 0]
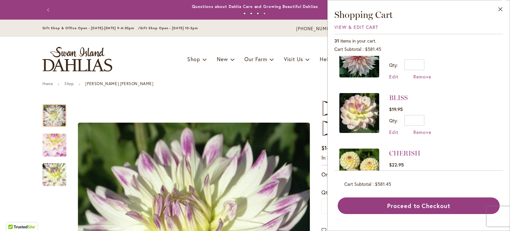
click at [361, 101] on img at bounding box center [359, 113] width 40 height 40
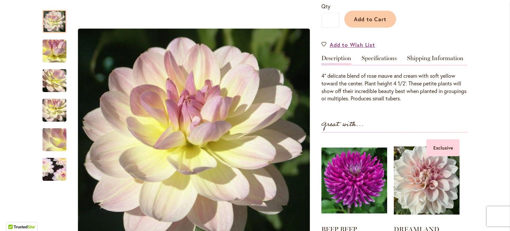
scroll to position [166, 0]
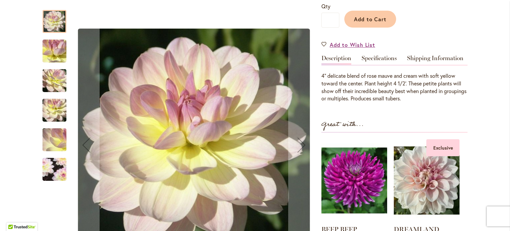
click at [53, 46] on img "BLISS" at bounding box center [55, 51] width 48 height 36
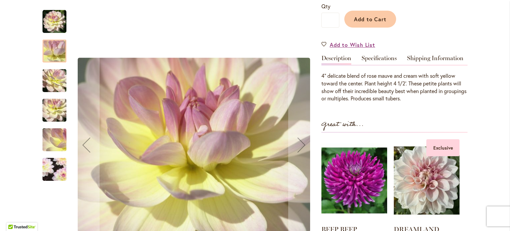
click at [46, 91] on img "BLISS" at bounding box center [55, 81] width 48 height 36
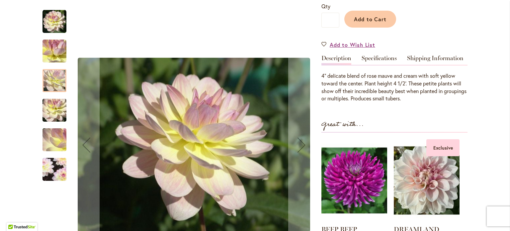
click at [49, 105] on img "BLISS" at bounding box center [55, 110] width 48 height 36
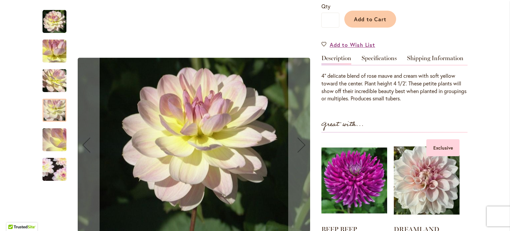
click at [45, 134] on img "BLISS" at bounding box center [55, 140] width 48 height 36
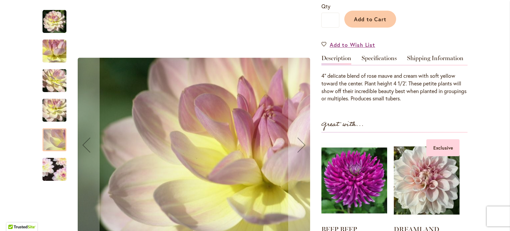
click at [48, 176] on img "BLISS" at bounding box center [55, 169] width 46 height 46
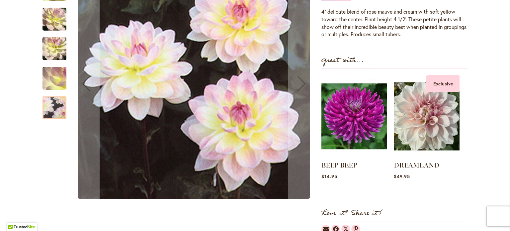
scroll to position [199, 0]
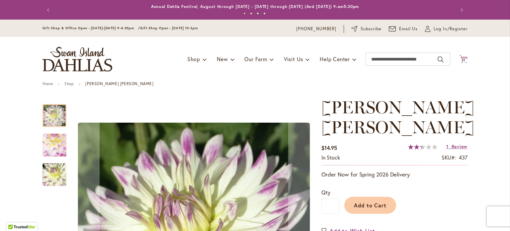
click at [462, 58] on span "31" at bounding box center [464, 60] width 4 height 4
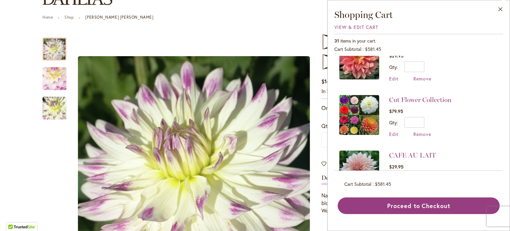
scroll to position [251, 0]
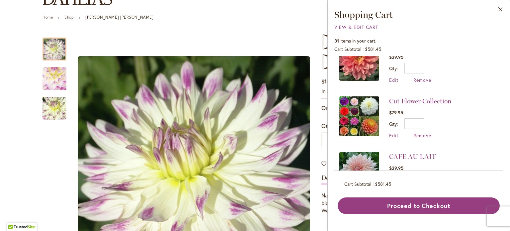
click at [357, 111] on img at bounding box center [359, 116] width 40 height 40
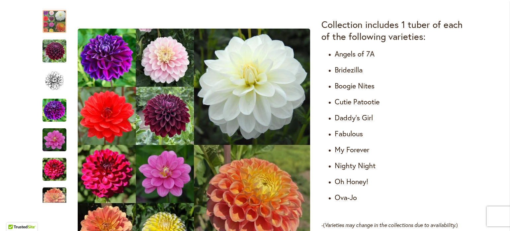
scroll to position [398, 0]
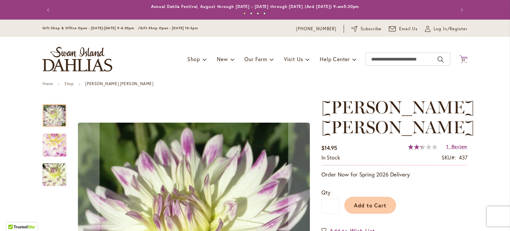
click at [462, 57] on icon at bounding box center [463, 59] width 8 height 8
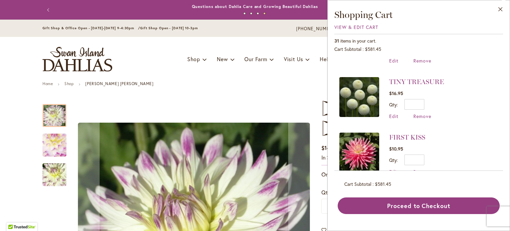
scroll to position [1546, 0]
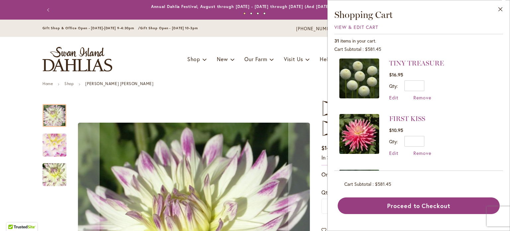
click at [357, 169] on img at bounding box center [359, 189] width 40 height 40
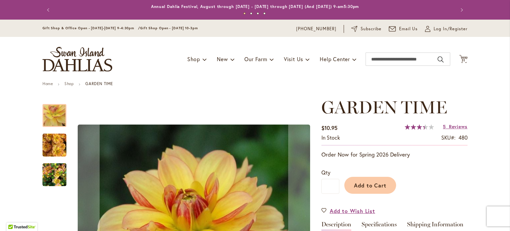
click at [47, 150] on img "GARDEN TIME" at bounding box center [54, 145] width 24 height 24
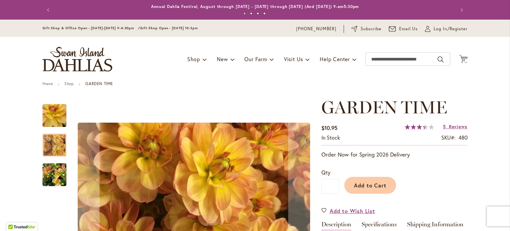
click at [49, 182] on img "GARDEN TIME" at bounding box center [54, 175] width 24 height 32
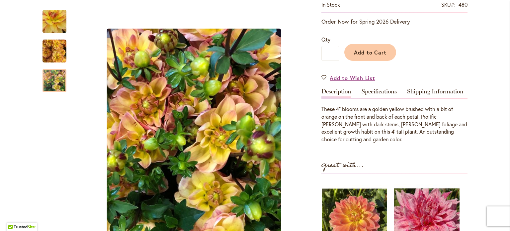
scroll to position [133, 0]
click at [375, 89] on link "Specifications" at bounding box center [379, 93] width 35 height 10
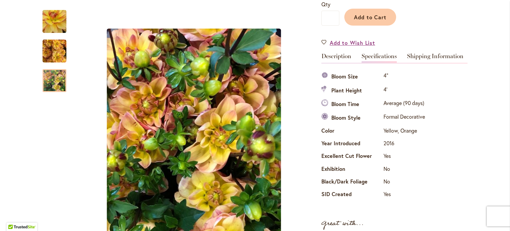
scroll to position [154, 0]
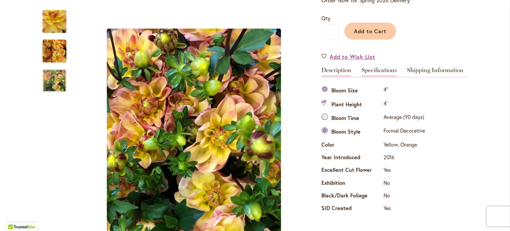
click at [329, 71] on link "Description" at bounding box center [336, 72] width 30 height 10
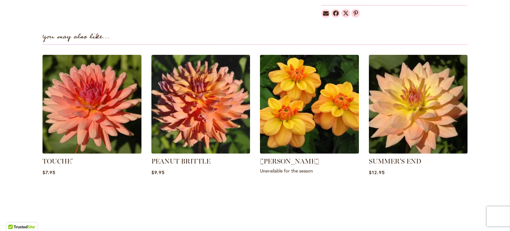
scroll to position [453, 0]
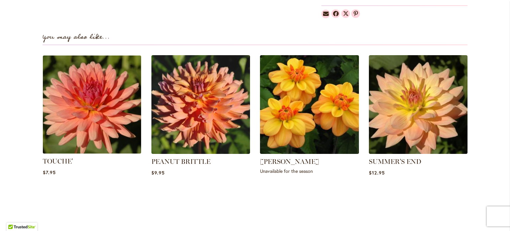
click at [105, 99] on img at bounding box center [92, 104] width 103 height 103
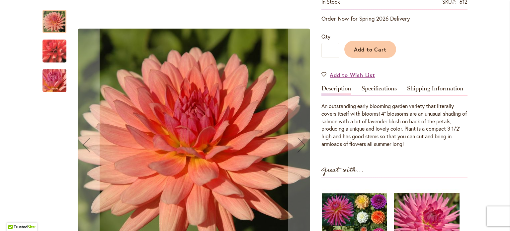
scroll to position [133, 0]
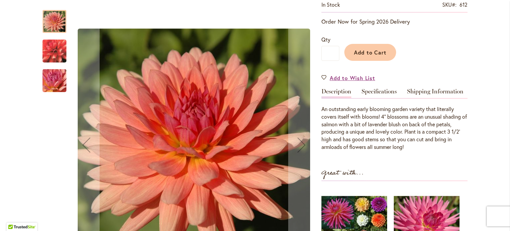
click at [48, 53] on img "TOUCHE'" at bounding box center [55, 51] width 48 height 44
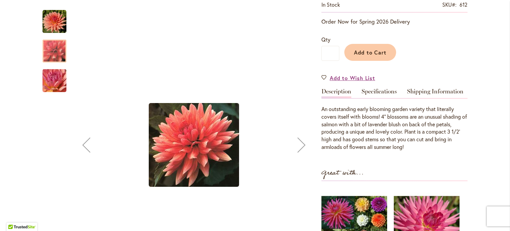
click at [52, 82] on img "TOUCHE'" at bounding box center [55, 81] width 48 height 36
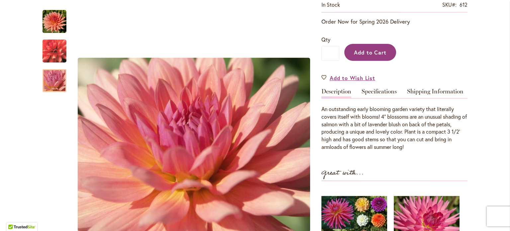
click at [375, 53] on span "Add to Cart" at bounding box center [370, 52] width 33 height 7
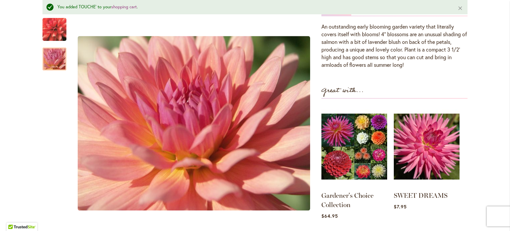
scroll to position [250, 0]
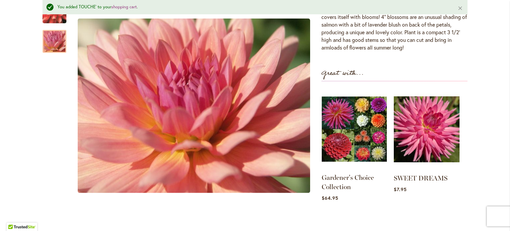
click at [372, 131] on img at bounding box center [354, 128] width 65 height 81
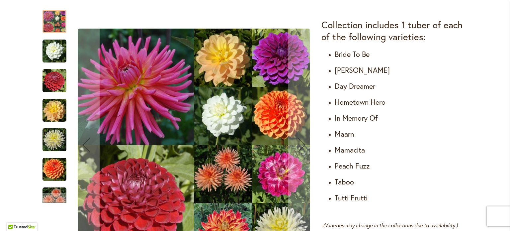
scroll to position [398, 0]
click at [52, 141] on img "IN MEMORY OF" at bounding box center [54, 140] width 24 height 24
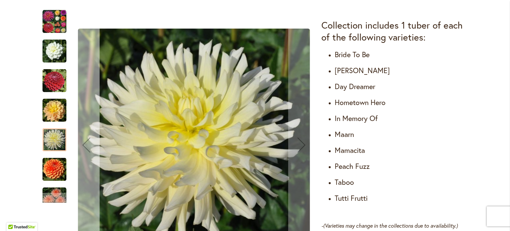
click at [82, 144] on div "Previous" at bounding box center [86, 144] width 27 height 27
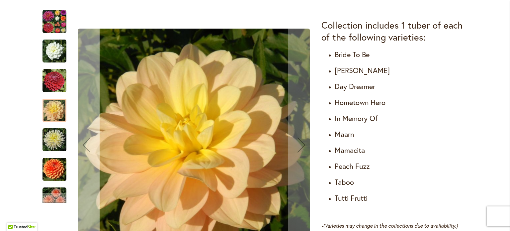
click at [81, 145] on div "Previous" at bounding box center [86, 144] width 27 height 27
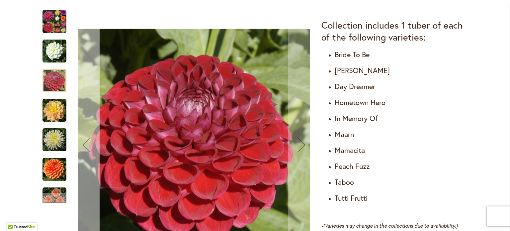
click at [80, 146] on div "Previous" at bounding box center [86, 144] width 27 height 27
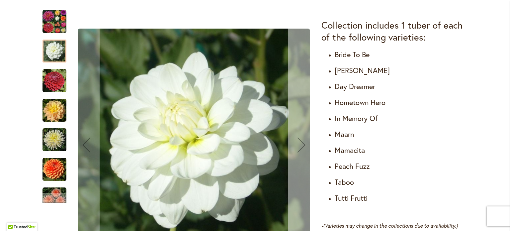
click at [299, 145] on div "Next" at bounding box center [301, 144] width 27 height 27
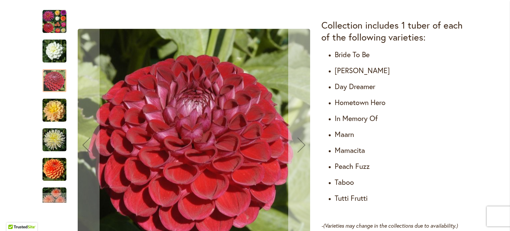
click at [299, 145] on div "Next" at bounding box center [301, 144] width 27 height 27
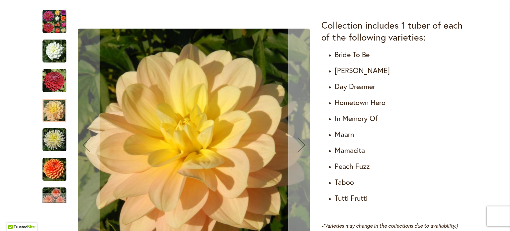
click at [299, 145] on div "Next" at bounding box center [301, 144] width 27 height 27
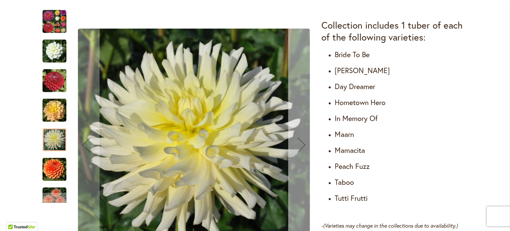
click at [299, 145] on div "Next" at bounding box center [301, 144] width 27 height 27
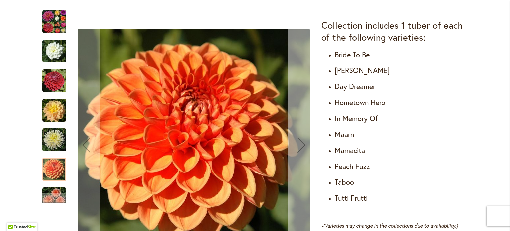
click at [299, 145] on div "Next" at bounding box center [301, 144] width 27 height 27
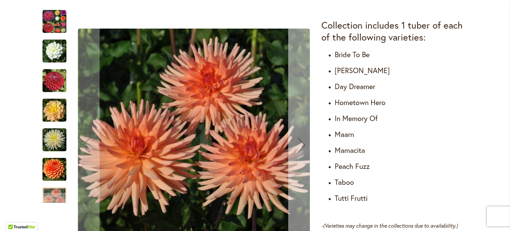
click at [299, 145] on div "Next" at bounding box center [301, 144] width 27 height 27
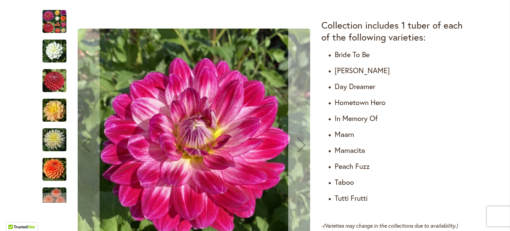
click at [299, 145] on div "Next" at bounding box center [301, 144] width 27 height 27
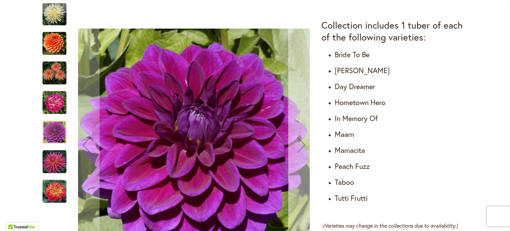
click at [299, 145] on div "Next" at bounding box center [301, 144] width 27 height 27
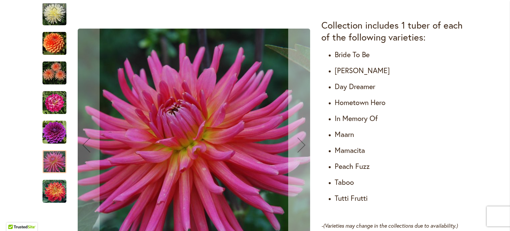
click at [299, 145] on div "Next" at bounding box center [301, 144] width 27 height 27
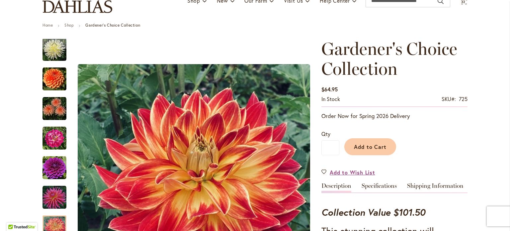
scroll to position [0, 0]
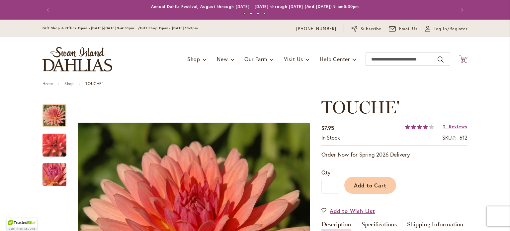
click at [461, 58] on icon "Cart .cls-1 { fill: #231f20; }" at bounding box center [463, 59] width 8 height 8
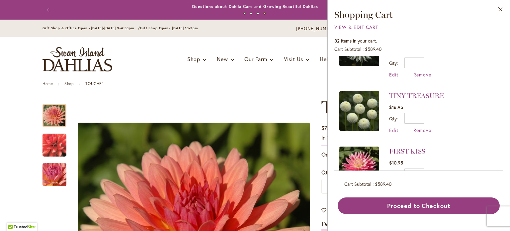
scroll to position [1568, 0]
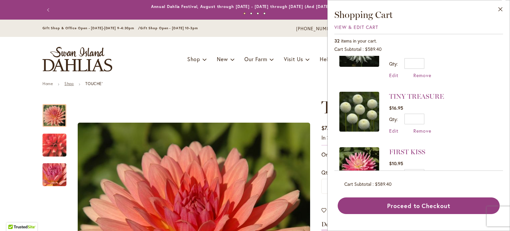
click at [68, 83] on link "Shop" at bounding box center [68, 83] width 9 height 5
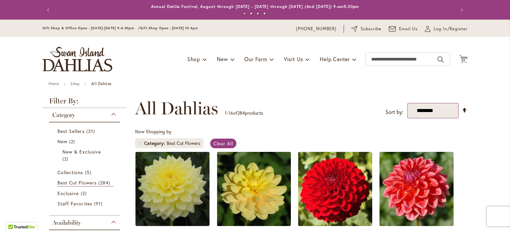
click at [448, 113] on select "**********" at bounding box center [432, 110] width 51 height 15
select select "*****"
click at [407, 103] on select "**********" at bounding box center [432, 110] width 51 height 15
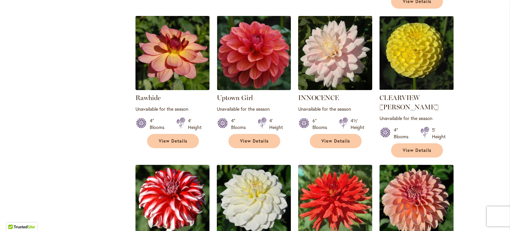
scroll to position [531, 0]
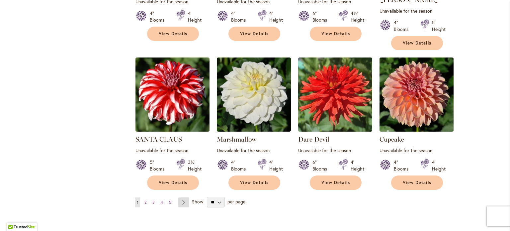
click at [184, 197] on link "Page Next" at bounding box center [183, 202] width 11 height 10
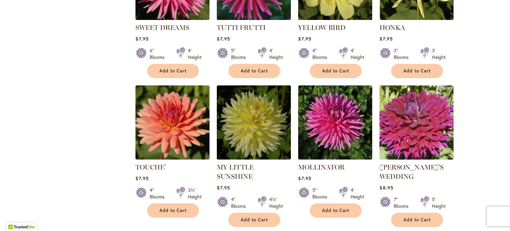
scroll to position [531, 0]
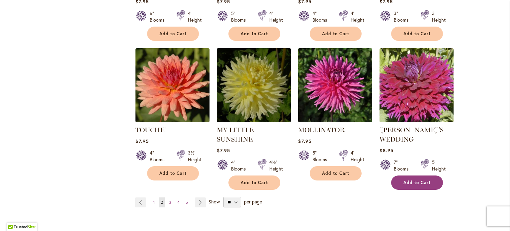
click at [423, 176] on button "Add to Cart" at bounding box center [417, 182] width 52 height 14
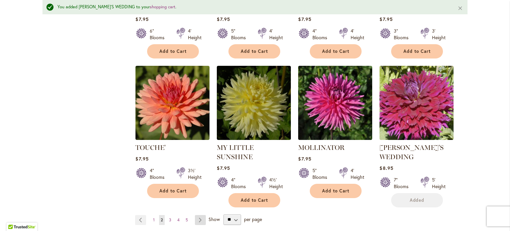
scroll to position [548, 0]
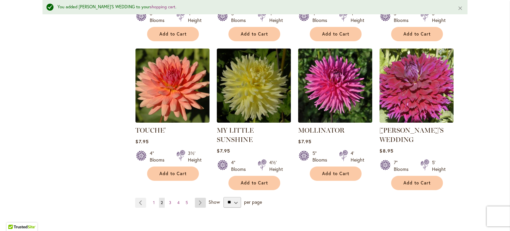
click at [200, 198] on link "Page Next" at bounding box center [200, 203] width 11 height 10
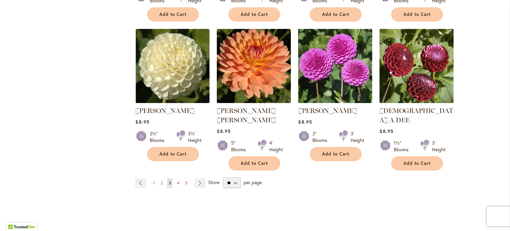
scroll to position [598, 0]
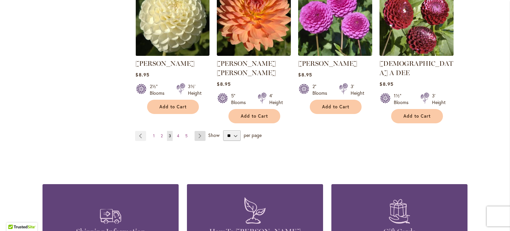
click at [198, 131] on link "Page Next" at bounding box center [200, 136] width 11 height 10
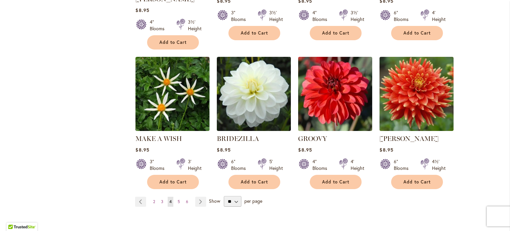
scroll to position [531, 0]
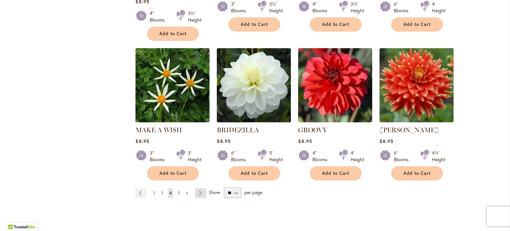
click at [198, 188] on link "Page Next" at bounding box center [200, 193] width 11 height 10
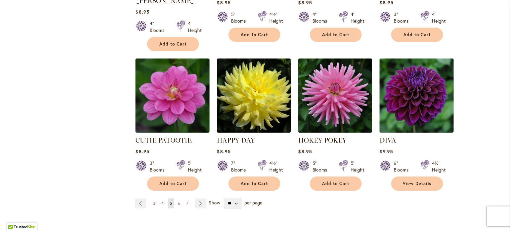
scroll to position [531, 0]
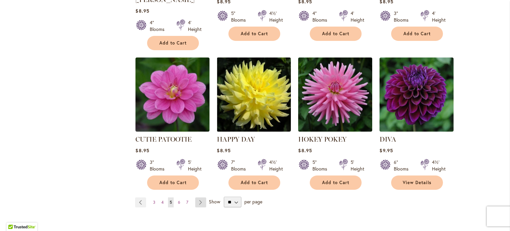
click at [199, 197] on link "Page Next" at bounding box center [200, 202] width 11 height 10
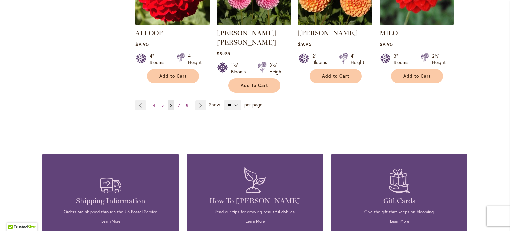
scroll to position [631, 0]
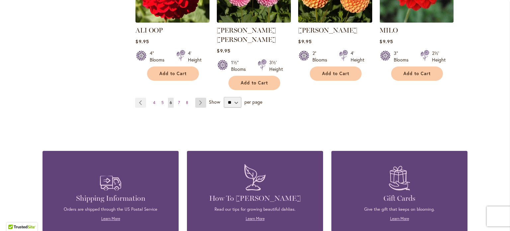
click at [197, 98] on link "Page Next" at bounding box center [200, 103] width 11 height 10
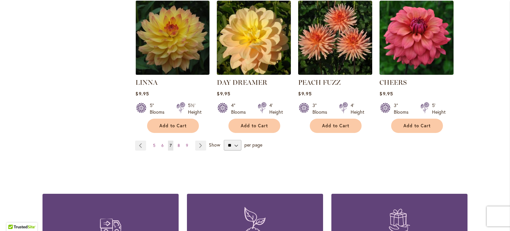
scroll to position [598, 0]
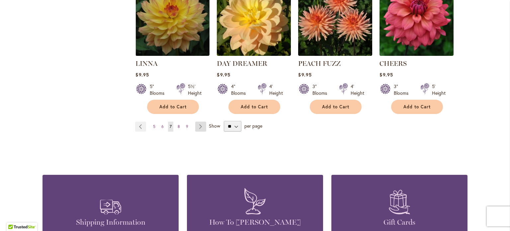
click at [198, 122] on link "Page Next" at bounding box center [200, 127] width 11 height 10
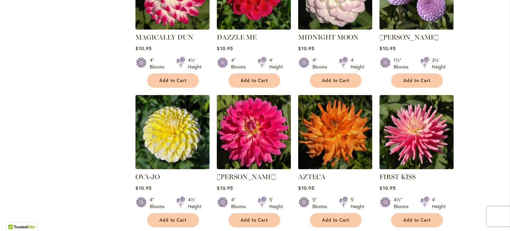
scroll to position [534, 0]
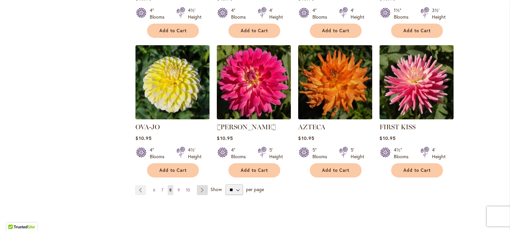
click at [197, 185] on link "Page Next" at bounding box center [202, 190] width 11 height 10
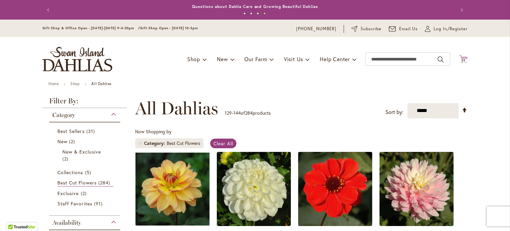
click at [462, 62] on span "33" at bounding box center [463, 60] width 5 height 4
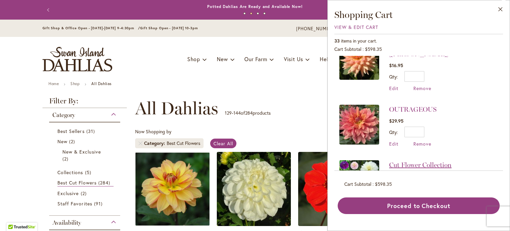
scroll to position [299, 0]
click at [421, 140] on span "Remove" at bounding box center [422, 143] width 18 height 6
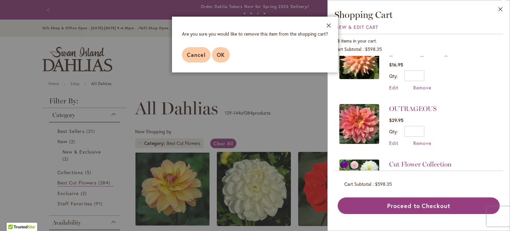
click at [221, 54] on span "OK" at bounding box center [221, 54] width 8 height 7
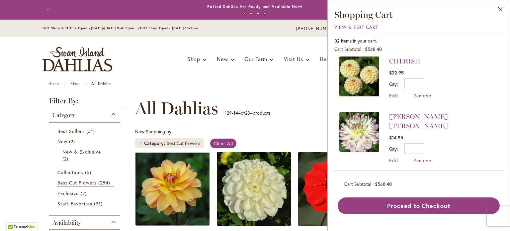
scroll to position [531, 0]
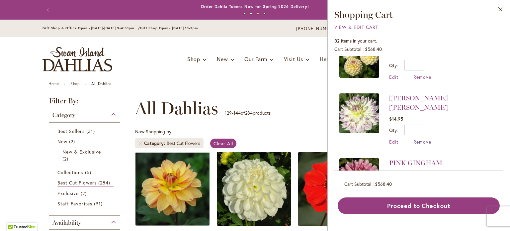
click at [415, 138] on span "Remove" at bounding box center [422, 141] width 18 height 6
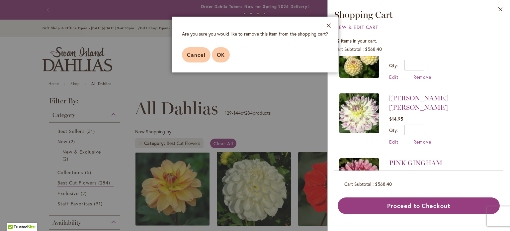
click at [221, 52] on span "OK" at bounding box center [221, 54] width 8 height 7
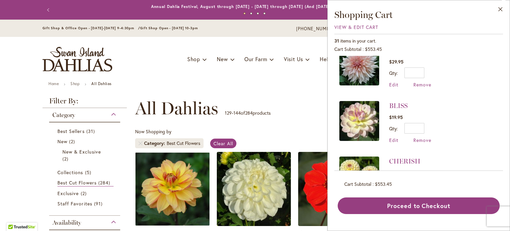
scroll to position [432, 0]
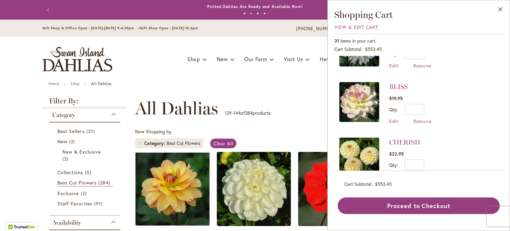
click at [420, 173] on span "Remove" at bounding box center [422, 176] width 18 height 6
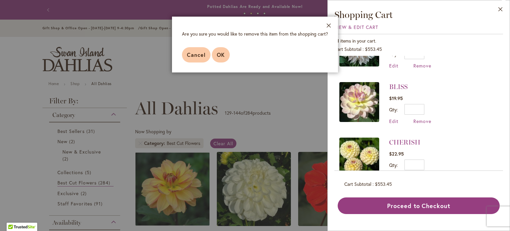
click at [224, 54] on span "OK" at bounding box center [221, 54] width 8 height 7
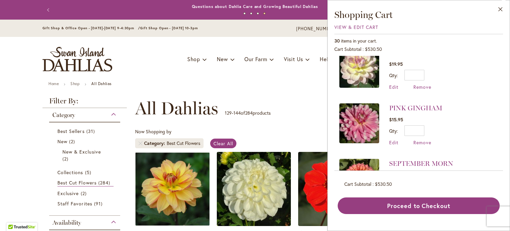
scroll to position [465, 0]
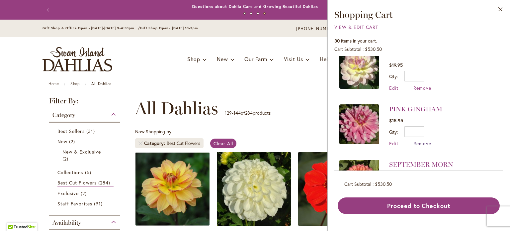
click at [419, 140] on span "Remove" at bounding box center [422, 143] width 18 height 6
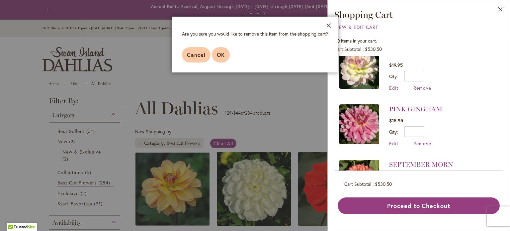
click at [222, 54] on span "OK" at bounding box center [221, 54] width 8 height 7
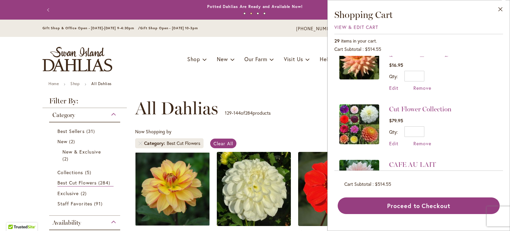
scroll to position [299, 0]
click at [417, 84] on span "Remove" at bounding box center [422, 87] width 18 height 6
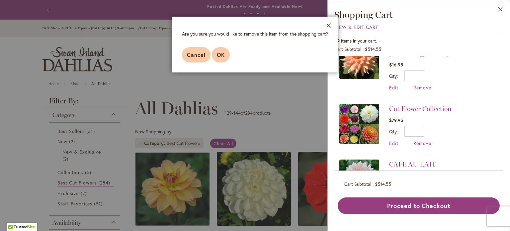
click at [217, 51] on span "OK" at bounding box center [221, 54] width 8 height 7
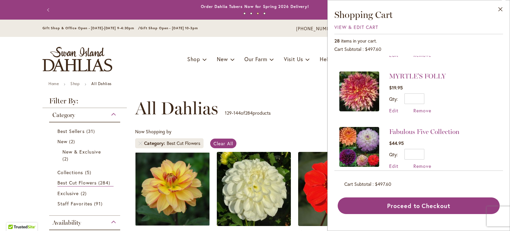
scroll to position [100, 0]
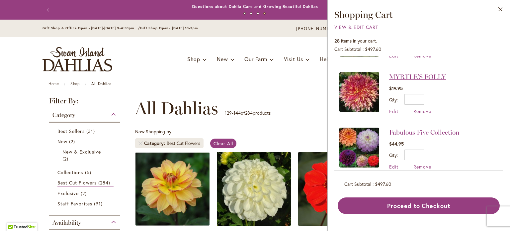
click at [403, 75] on link "MYRTLE'S FOLLY" at bounding box center [417, 77] width 57 height 8
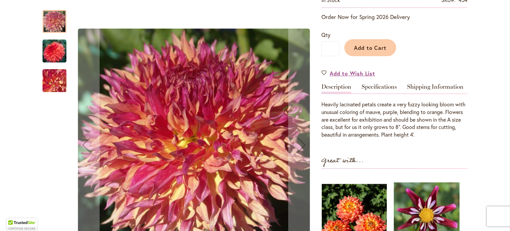
scroll to position [133, 0]
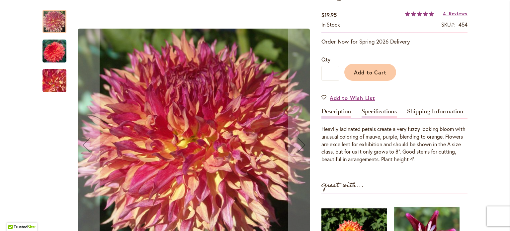
click at [383, 112] on link "Specifications" at bounding box center [379, 113] width 35 height 10
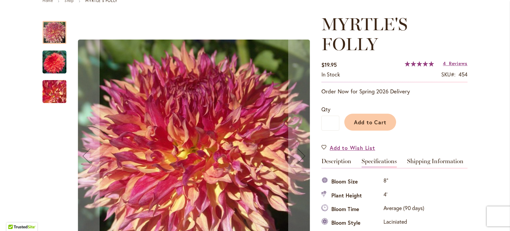
scroll to position [74, 0]
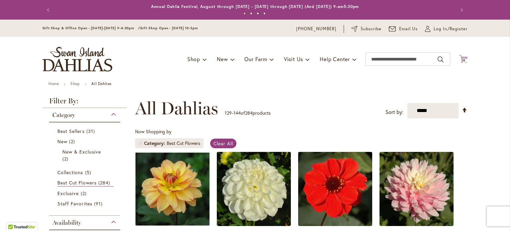
click at [461, 59] on span "28" at bounding box center [463, 60] width 5 height 4
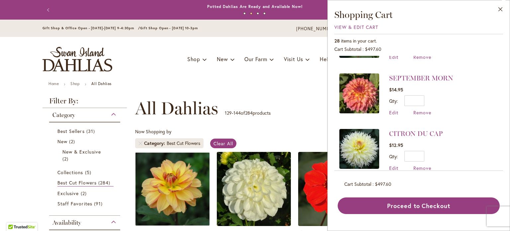
scroll to position [432, 0]
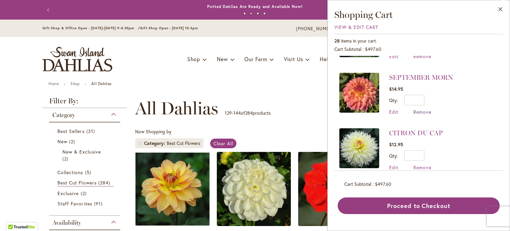
click at [418, 110] on span "Remove" at bounding box center [422, 112] width 18 height 6
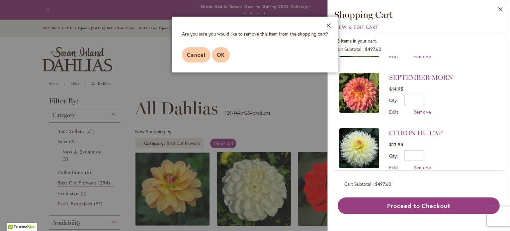
click at [223, 54] on span "OK" at bounding box center [221, 54] width 8 height 7
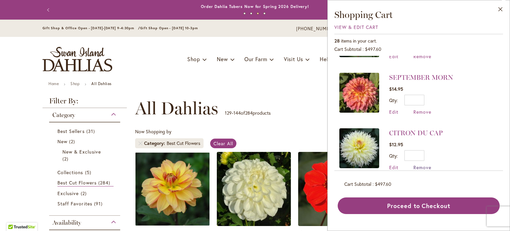
click at [427, 165] on span "Remove" at bounding box center [422, 167] width 18 height 6
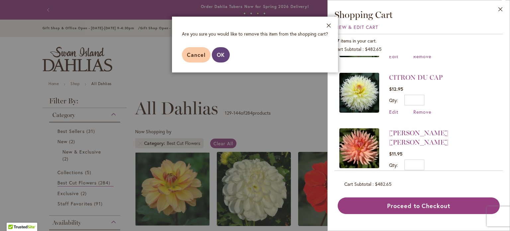
scroll to position [0, 0]
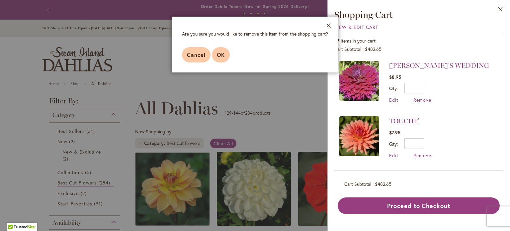
click at [219, 54] on span "OK" at bounding box center [221, 54] width 8 height 7
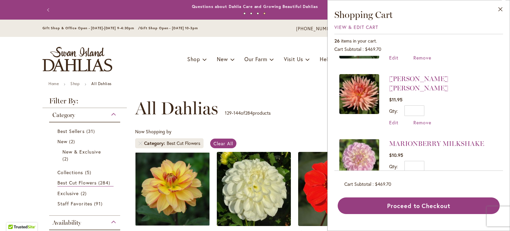
scroll to position [432, 0]
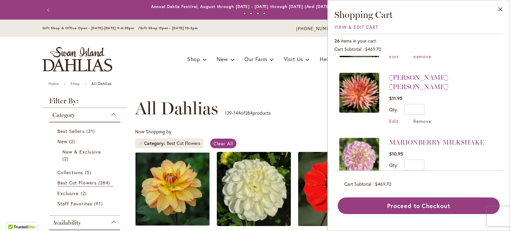
click at [426, 118] on span "Remove" at bounding box center [422, 121] width 18 height 6
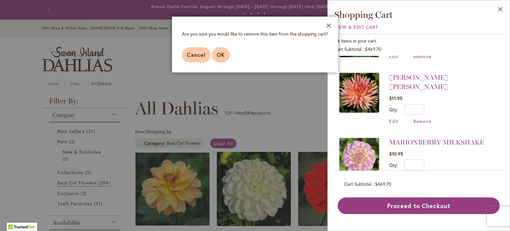
click at [220, 52] on span "OK" at bounding box center [221, 54] width 8 height 7
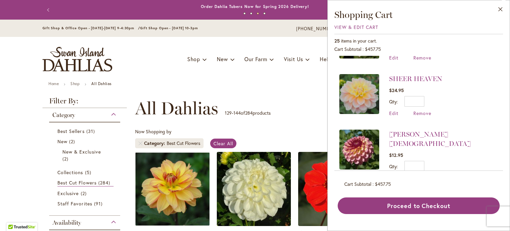
scroll to position [598, 0]
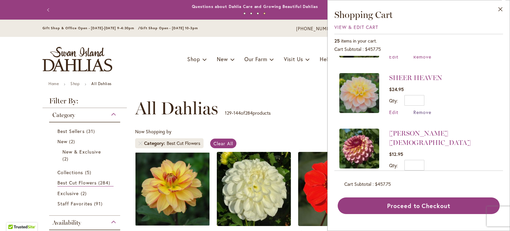
click at [426, 109] on span "Remove" at bounding box center [422, 112] width 18 height 6
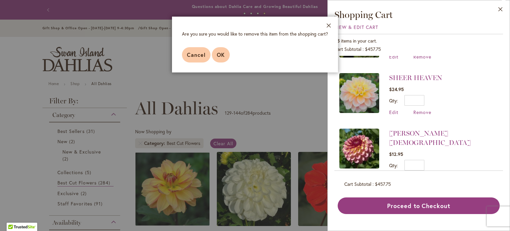
click at [219, 56] on span "OK" at bounding box center [221, 54] width 8 height 7
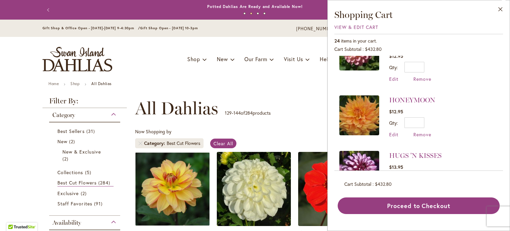
scroll to position [664, 0]
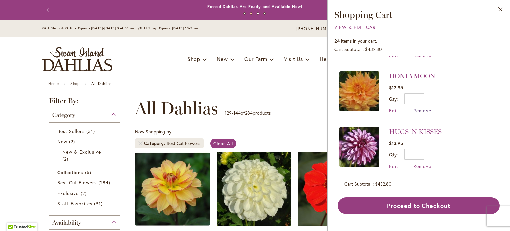
click at [423, 107] on span "Remove" at bounding box center [422, 110] width 18 height 6
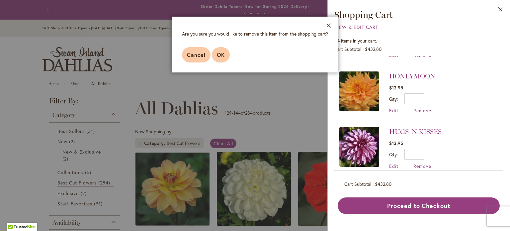
click at [220, 58] on span "OK" at bounding box center [221, 54] width 8 height 7
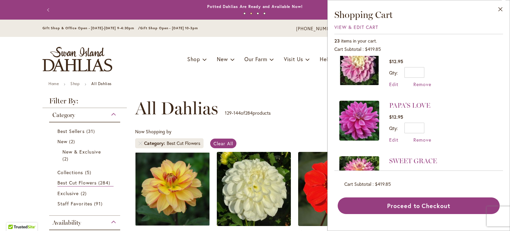
scroll to position [764, 0]
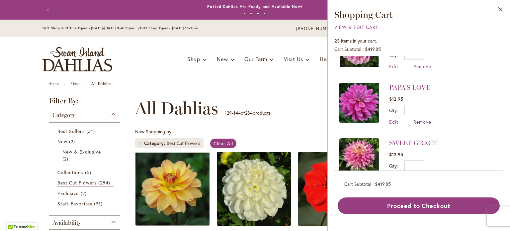
click at [421, 119] on span "Remove" at bounding box center [422, 122] width 18 height 6
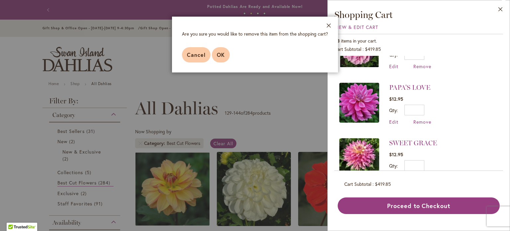
click at [220, 57] on span "OK" at bounding box center [221, 54] width 8 height 7
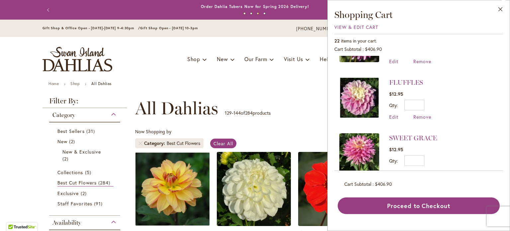
scroll to position [730, 0]
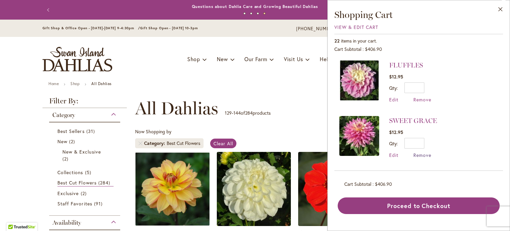
click at [418, 152] on span "Remove" at bounding box center [422, 155] width 18 height 6
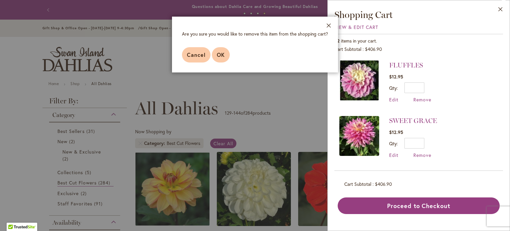
click at [220, 54] on span "OK" at bounding box center [221, 54] width 8 height 7
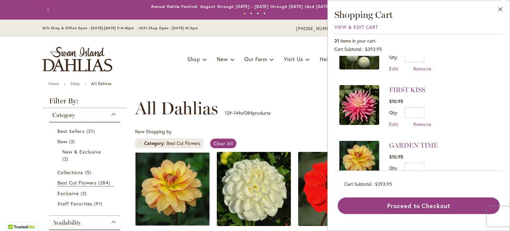
scroll to position [993, 0]
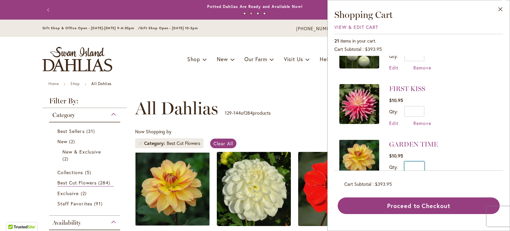
click at [411, 161] on input "*" at bounding box center [414, 166] width 20 height 11
type input "*"
click at [440, 167] on span "Update" at bounding box center [445, 169] width 14 height 5
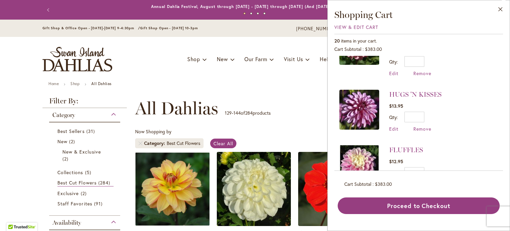
scroll to position [664, 0]
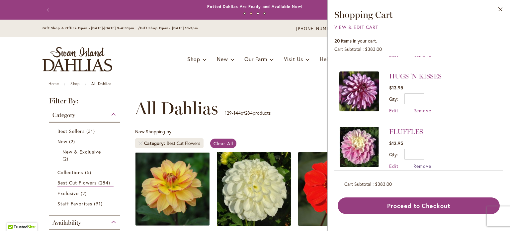
click at [416, 163] on span "Remove" at bounding box center [422, 166] width 18 height 6
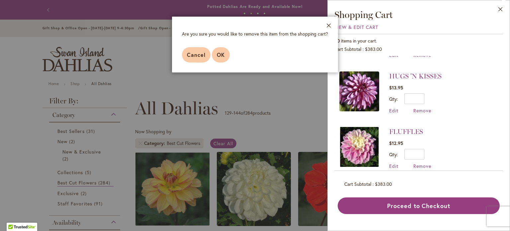
click at [219, 57] on span "OK" at bounding box center [221, 54] width 8 height 7
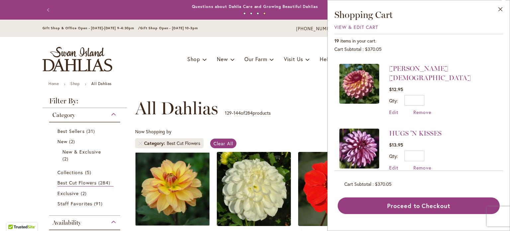
scroll to position [606, 0]
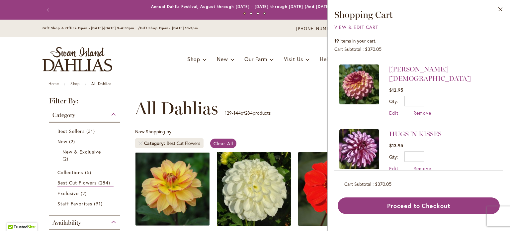
click at [361, 82] on img at bounding box center [359, 84] width 40 height 40
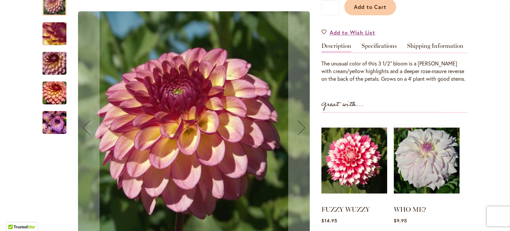
scroll to position [199, 0]
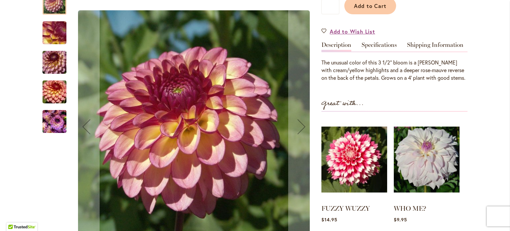
click at [52, 106] on img "Foxy Lady" at bounding box center [54, 122] width 24 height 32
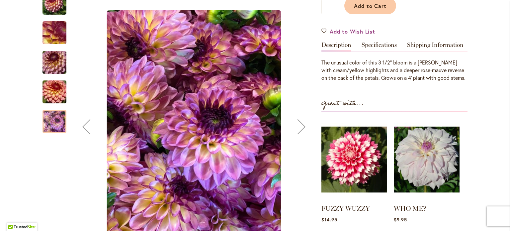
click at [60, 76] on img "Foxy Lady" at bounding box center [55, 92] width 48 height 32
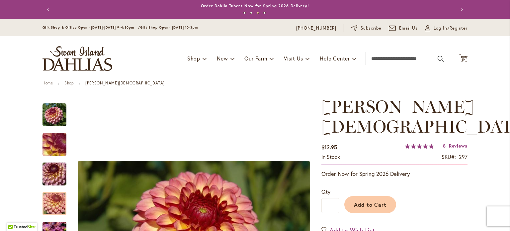
scroll to position [0, 0]
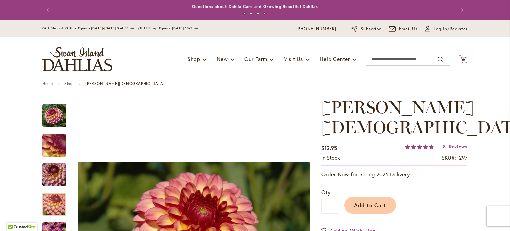
click at [462, 58] on span "19" at bounding box center [464, 60] width 4 height 4
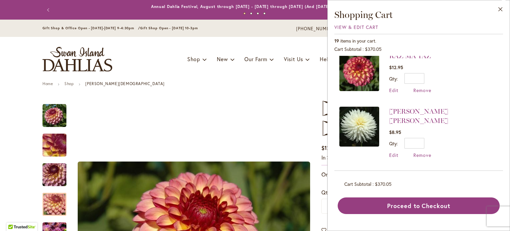
scroll to position [772, 0]
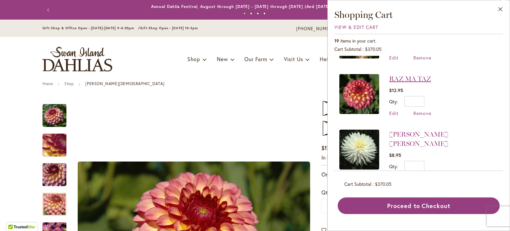
click at [415, 75] on link "RAZ MA TAZ" at bounding box center [410, 79] width 42 height 8
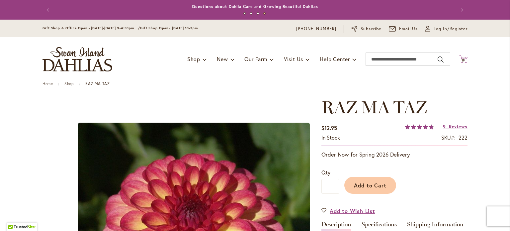
click at [462, 58] on icon "Cart .cls-1 { fill: #231f20; }" at bounding box center [463, 59] width 8 height 8
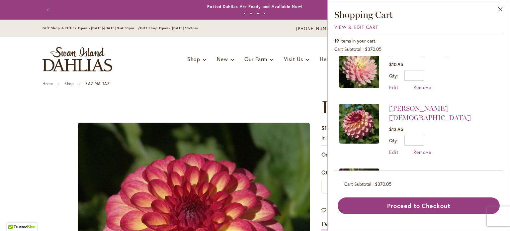
scroll to position [564, 0]
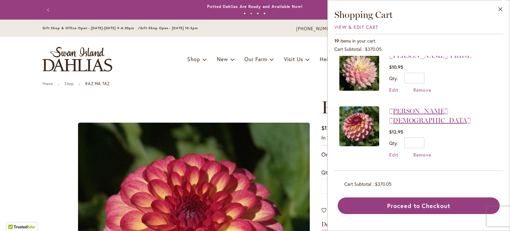
click at [408, 109] on link "[PERSON_NAME][DEMOGRAPHIC_DATA]" at bounding box center [430, 115] width 82 height 17
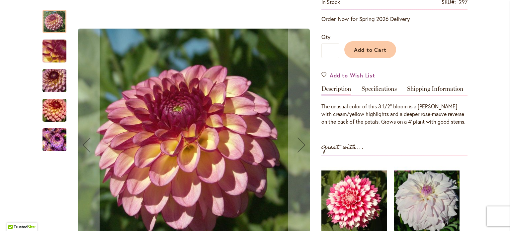
scroll to position [166, 0]
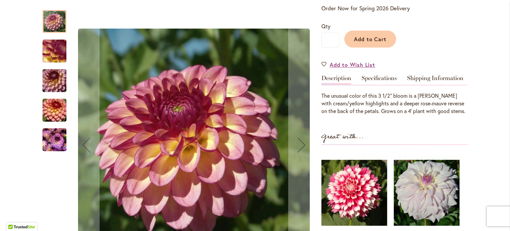
click at [57, 71] on img "Foxy Lady" at bounding box center [55, 81] width 48 height 32
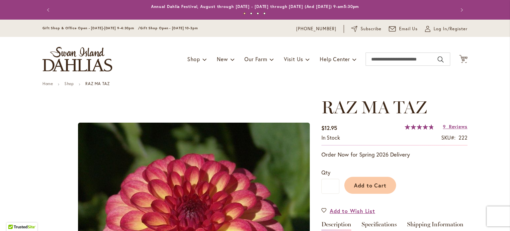
click at [466, 51] on div "Toggle Nav Shop Dahlia Tubers Collections Fresh Cut Dahlias Gardening Supplies …" at bounding box center [255, 59] width 438 height 44
click at [462, 60] on span "19" at bounding box center [464, 60] width 4 height 4
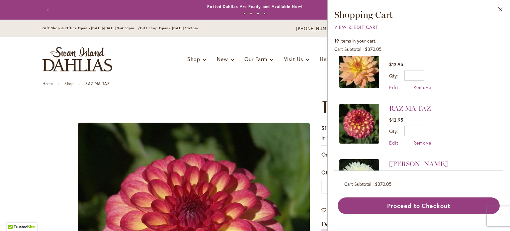
scroll to position [739, 0]
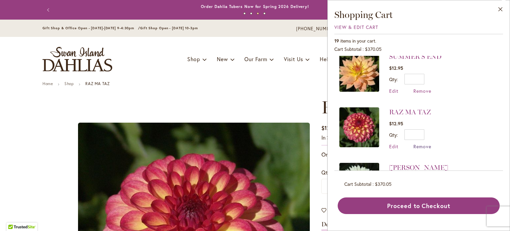
click at [422, 143] on span "Remove" at bounding box center [422, 146] width 18 height 6
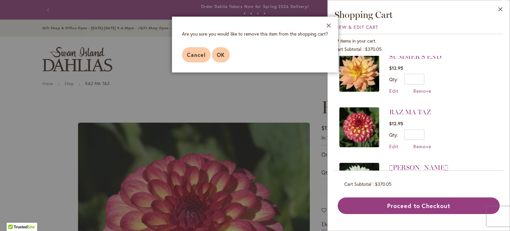
click at [223, 53] on span "OK" at bounding box center [221, 54] width 8 height 7
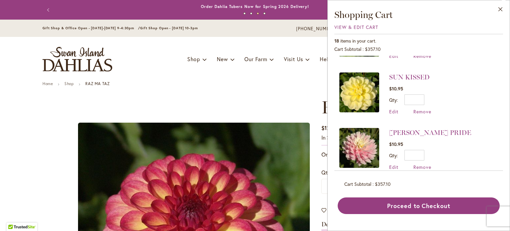
scroll to position [485, 0]
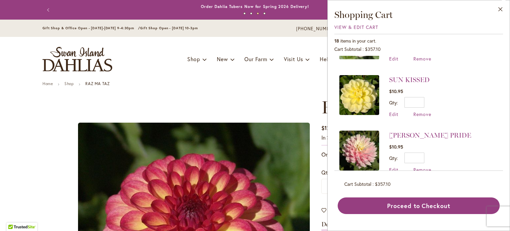
click at [194, 79] on div "Toggle Nav Shop Dahlia Tubers Collections Fresh Cut Dahlias Gardening Supplies …" at bounding box center [255, 59] width 438 height 44
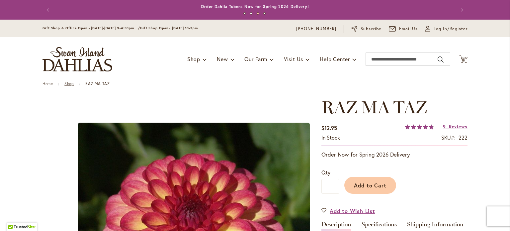
click at [68, 83] on link "Shop" at bounding box center [68, 83] width 9 height 5
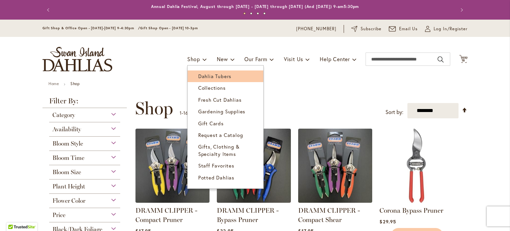
click at [198, 77] on span "Dahlia Tubers" at bounding box center [214, 76] width 33 height 7
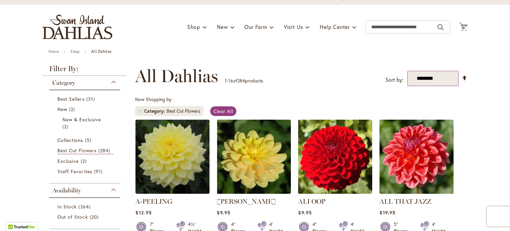
scroll to position [33, 0]
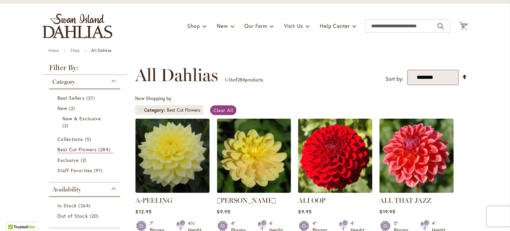
click at [443, 81] on select "**********" at bounding box center [432, 77] width 51 height 15
select select "*****"
click at [407, 70] on select "**********" at bounding box center [432, 77] width 51 height 15
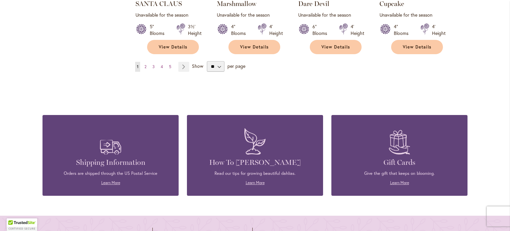
scroll to position [564, 0]
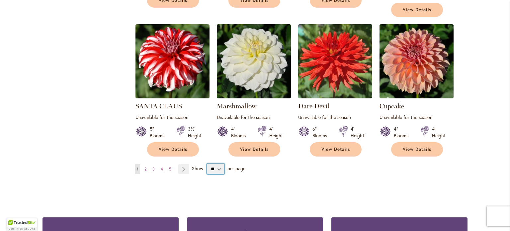
click at [218, 163] on select "** ** ** **" at bounding box center [216, 168] width 18 height 11
select select "**"
click at [207, 163] on select "** ** ** **" at bounding box center [216, 168] width 18 height 11
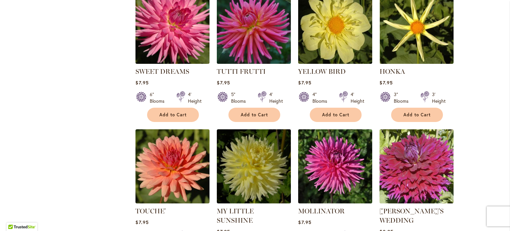
scroll to position [1029, 0]
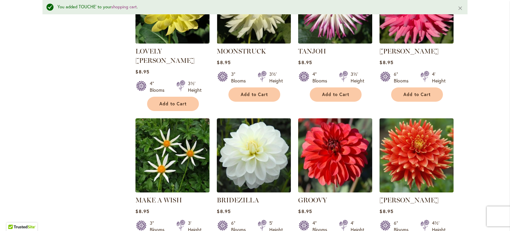
scroll to position [2209, 0]
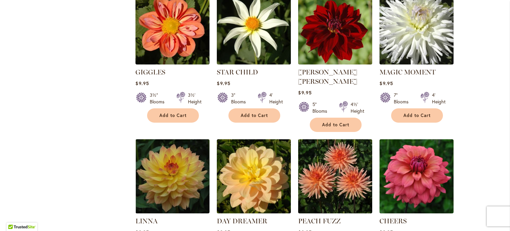
scroll to position [1594, 0]
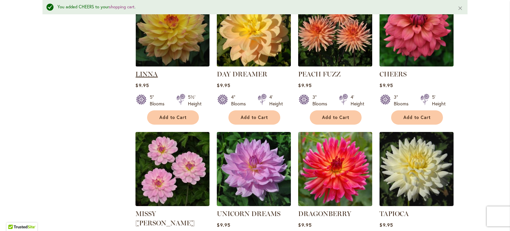
scroll to position [1760, 0]
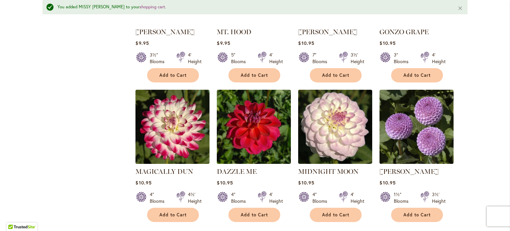
scroll to position [2092, 0]
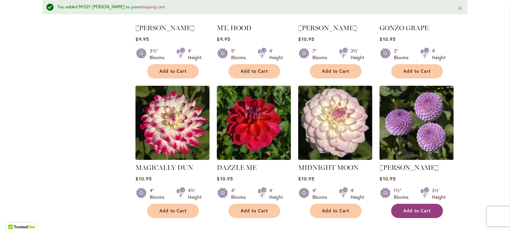
click at [404, 208] on span "Add to Cart" at bounding box center [416, 211] width 27 height 6
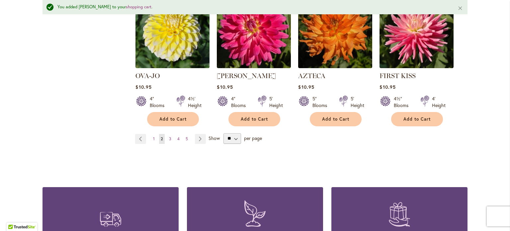
scroll to position [2324, 0]
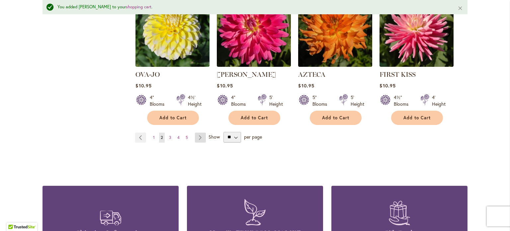
click at [196, 132] on link "Page Next" at bounding box center [200, 137] width 11 height 10
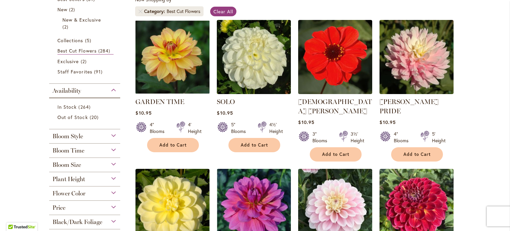
scroll to position [133, 0]
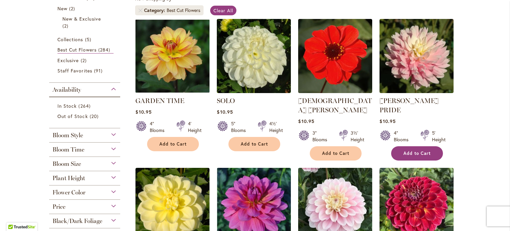
click at [408, 150] on span "Add to Cart" at bounding box center [416, 153] width 27 height 6
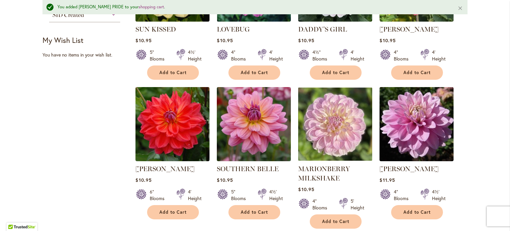
scroll to position [382, 0]
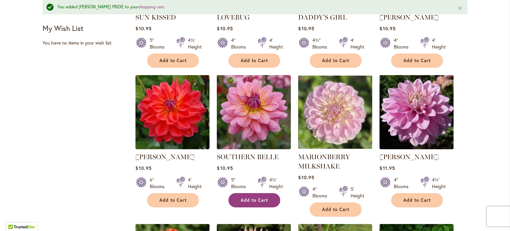
click at [259, 197] on span "Add to Cart" at bounding box center [254, 200] width 27 height 6
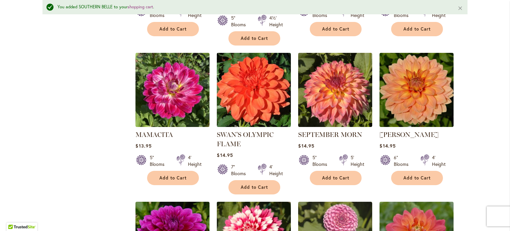
scroll to position [2275, 0]
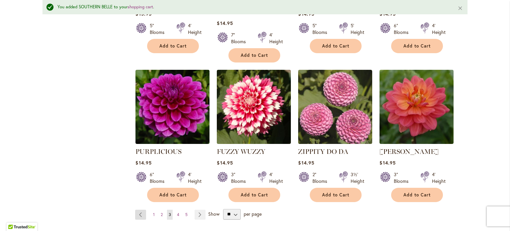
click at [138, 210] on link "Page Previous" at bounding box center [140, 215] width 11 height 10
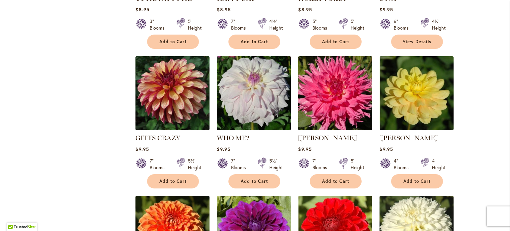
scroll to position [730, 0]
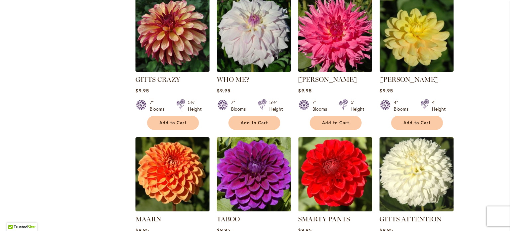
click at [252, 171] on img at bounding box center [254, 174] width 78 height 78
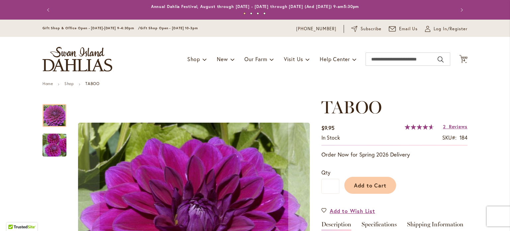
click at [49, 143] on img "TABOO" at bounding box center [55, 145] width 48 height 32
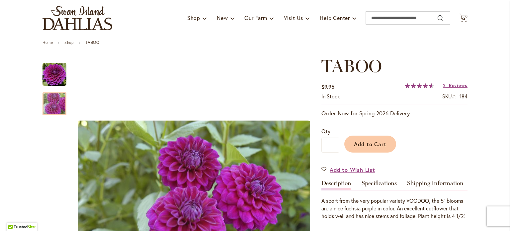
scroll to position [33, 0]
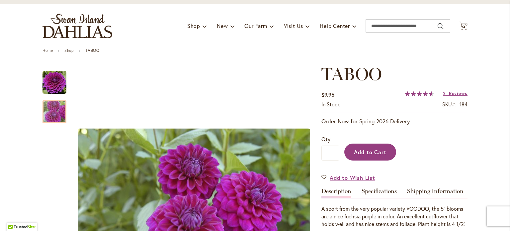
click at [363, 148] on span "Add to Cart" at bounding box center [370, 151] width 33 height 7
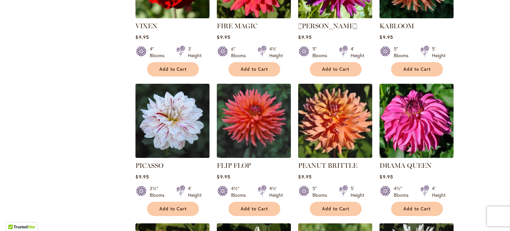
scroll to position [1361, 0]
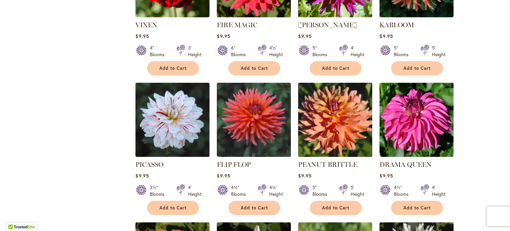
click at [350, 91] on img at bounding box center [335, 120] width 78 height 78
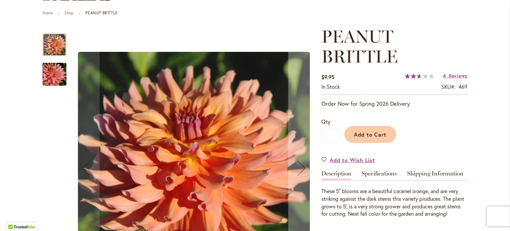
scroll to position [100, 0]
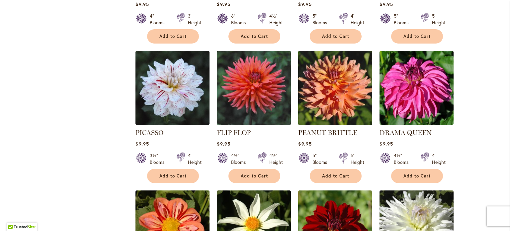
scroll to position [1394, 0]
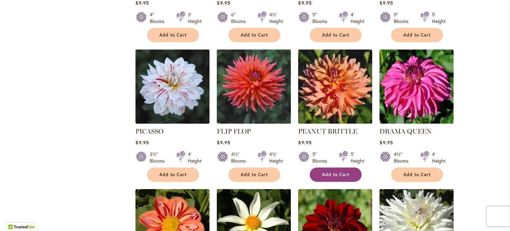
click at [342, 172] on span "Add to Cart" at bounding box center [335, 175] width 27 height 6
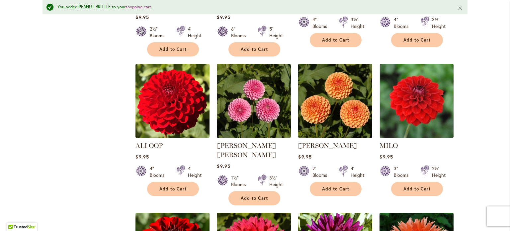
scroll to position [1080, 0]
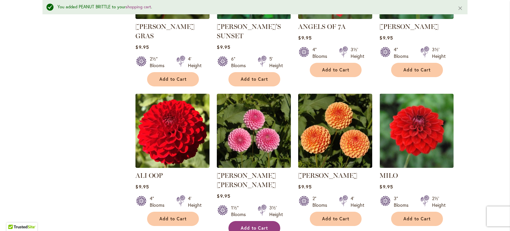
click at [240, 221] on button "Add to Cart" at bounding box center [254, 228] width 52 height 14
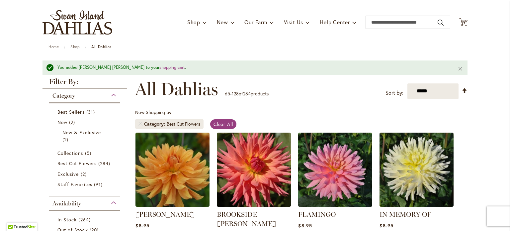
scroll to position [0, 0]
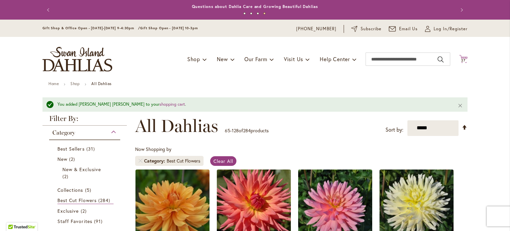
click at [461, 58] on icon at bounding box center [463, 59] width 8 height 8
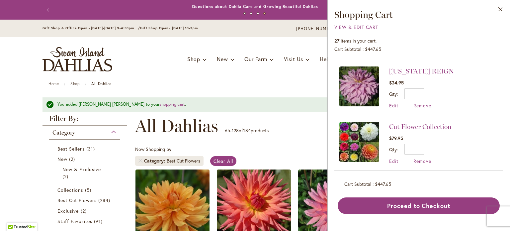
scroll to position [631, 0]
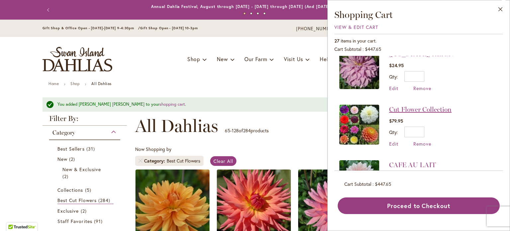
click at [410, 105] on link "Cut Flower Collection" at bounding box center [420, 109] width 62 height 8
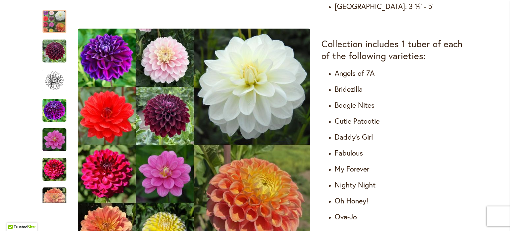
scroll to position [398, 0]
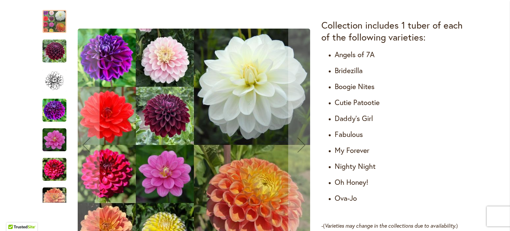
click at [53, 118] on img "Cut Flower Collection" at bounding box center [54, 110] width 24 height 24
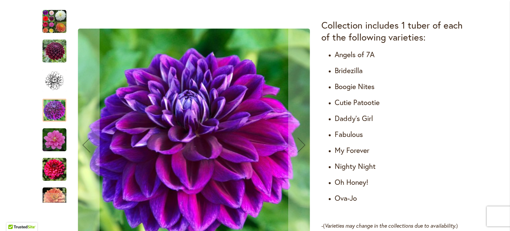
click at [50, 50] on img "Cut Flower Collection" at bounding box center [54, 51] width 24 height 24
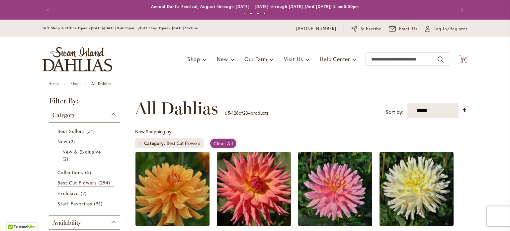
click at [459, 57] on icon "Cart .cls-1 { fill: #231f20; }" at bounding box center [463, 59] width 8 height 8
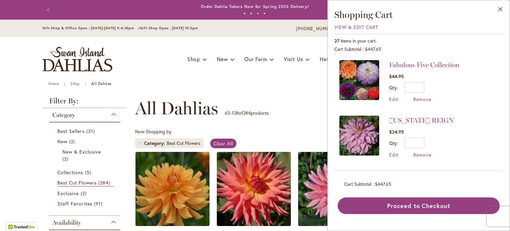
scroll to position [531, 0]
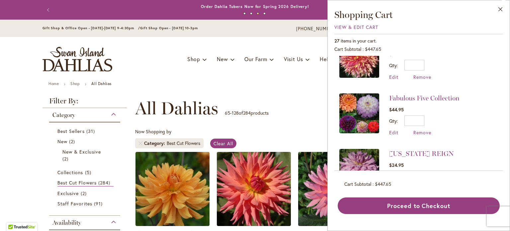
click at [355, 106] on img at bounding box center [359, 113] width 40 height 40
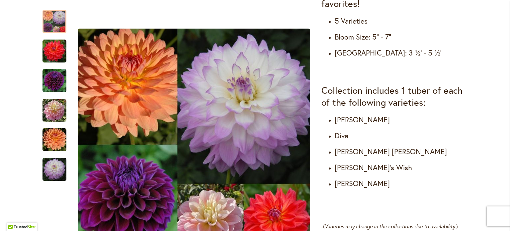
scroll to position [299, 0]
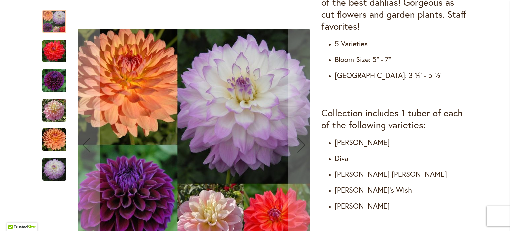
click at [52, 77] on img "DIVA" at bounding box center [54, 81] width 24 height 24
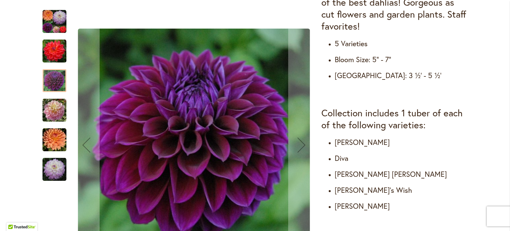
click at [48, 45] on img "COOPER BLAINE" at bounding box center [54, 51] width 24 height 24
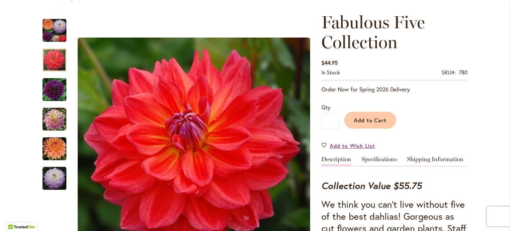
scroll to position [0, 0]
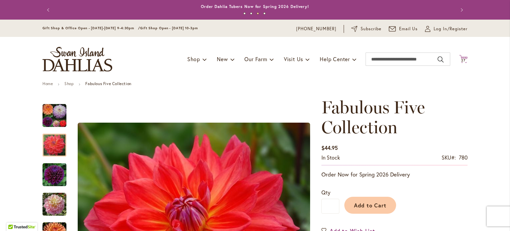
click at [461, 59] on span "27" at bounding box center [463, 60] width 4 height 4
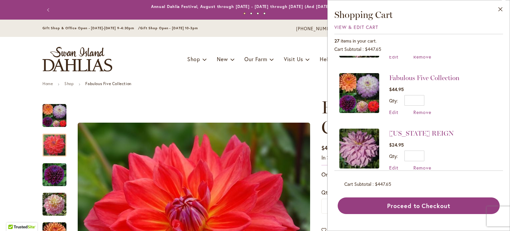
scroll to position [598, 0]
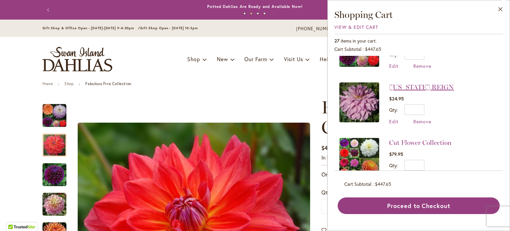
click at [407, 83] on link "[US_STATE] REIGN" at bounding box center [421, 87] width 65 height 8
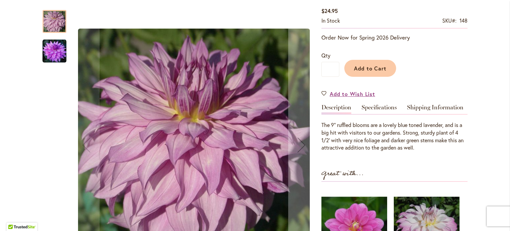
scroll to position [133, 0]
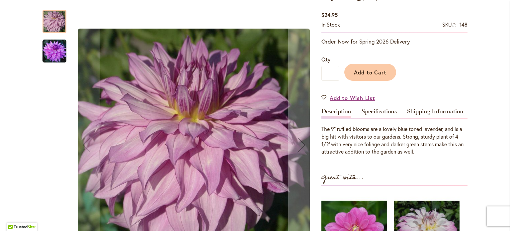
click at [49, 53] on img "OREGON REIGN" at bounding box center [54, 51] width 24 height 24
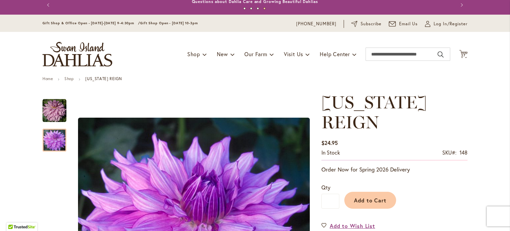
scroll to position [0, 0]
